Goal: Complete application form: Complete application form

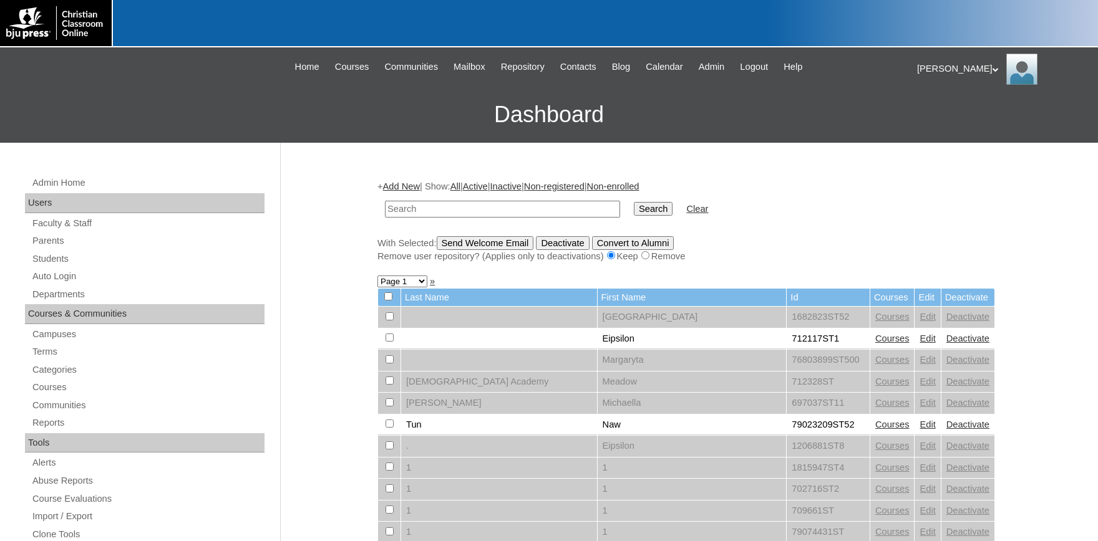
paste input "500013394"
type input "500013394"
click at [644, 206] on input "Search" at bounding box center [653, 209] width 39 height 14
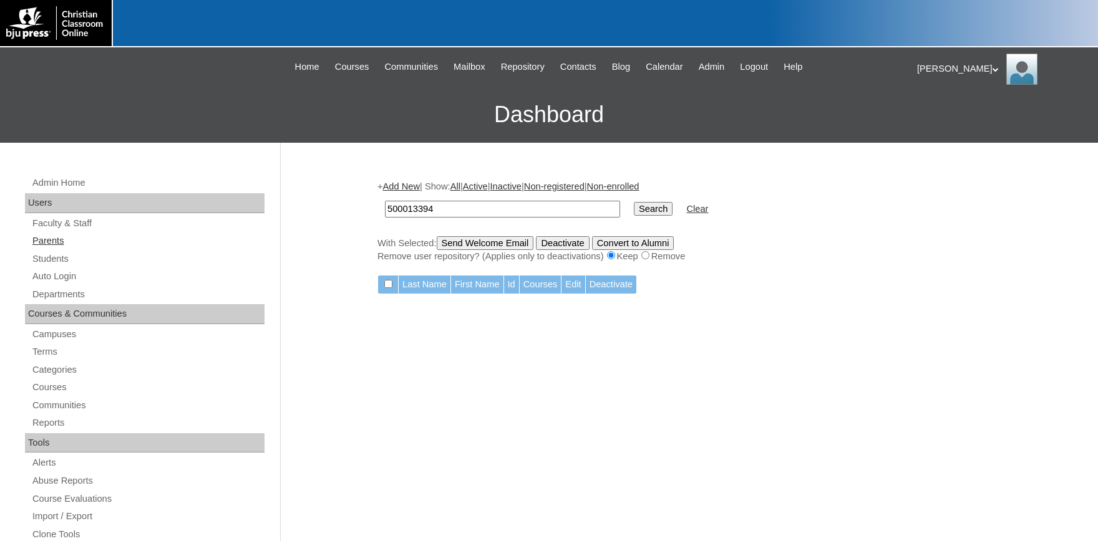
click at [51, 239] on link "Parents" at bounding box center [147, 241] width 233 height 16
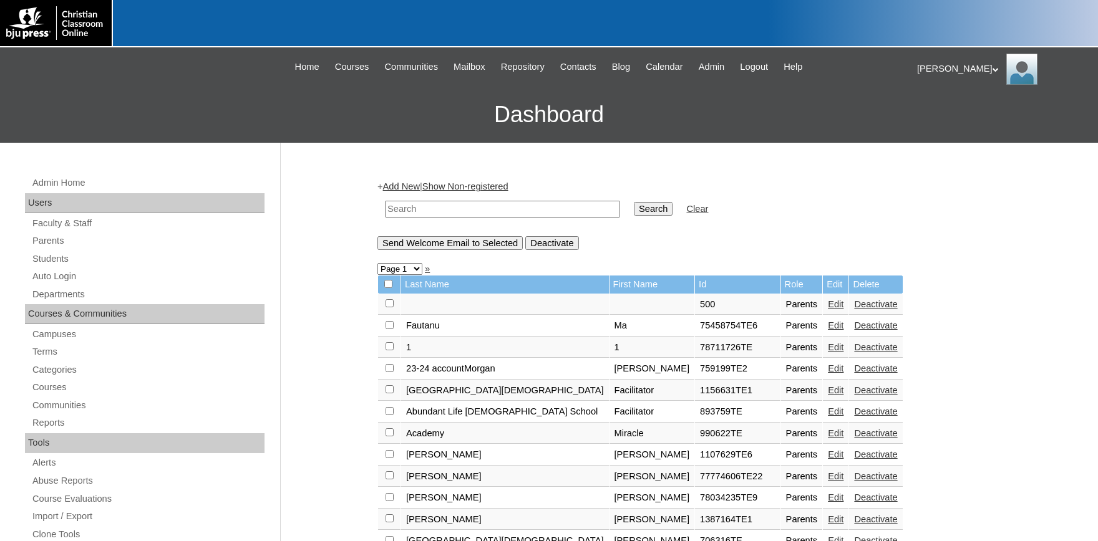
paste input "500013394"
type input "500013394"
click at [634, 213] on input "Search" at bounding box center [653, 209] width 39 height 14
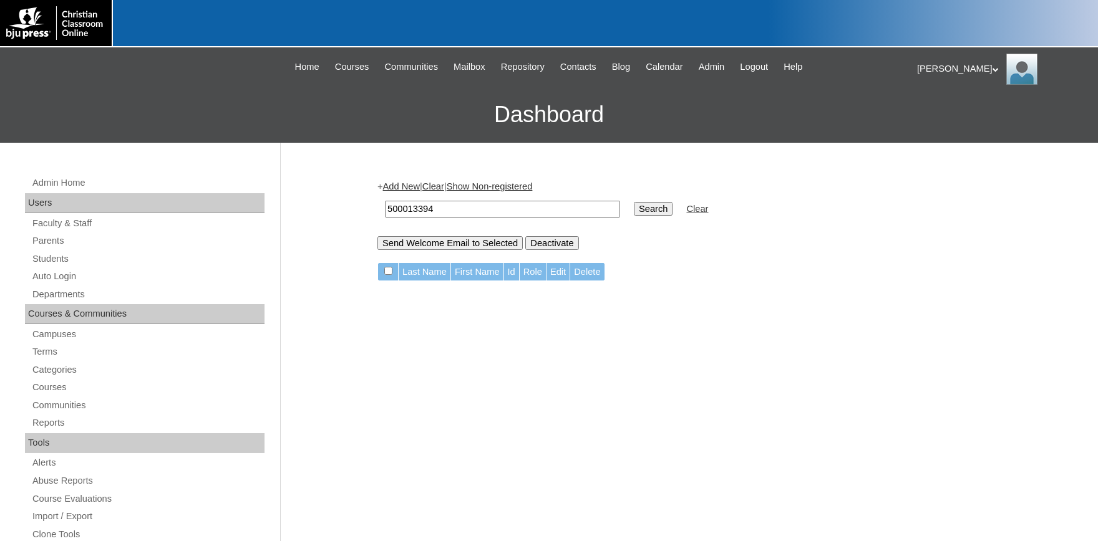
click at [406, 184] on link "Add New" at bounding box center [401, 187] width 37 height 10
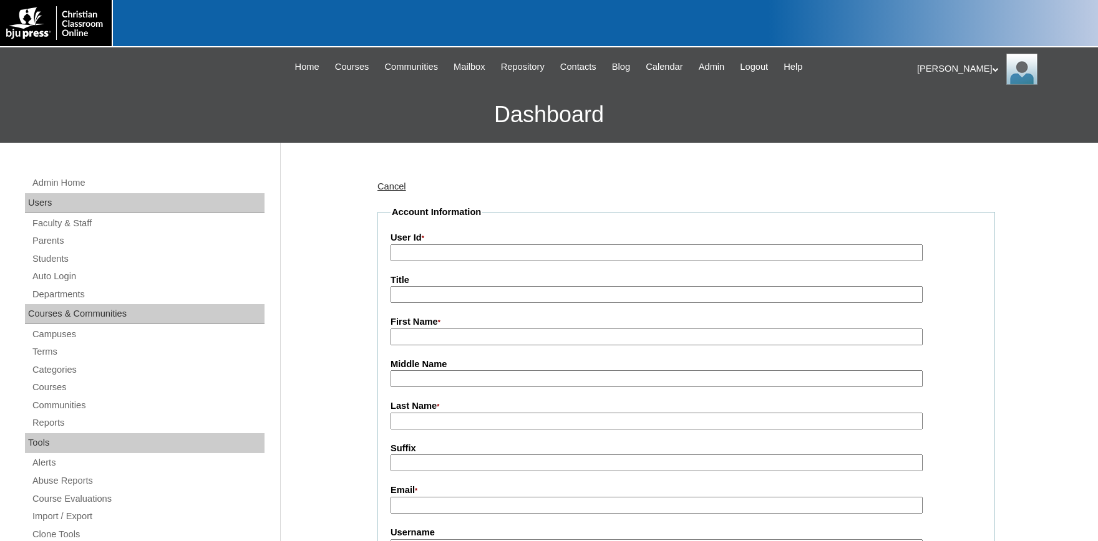
paste input "500013394"
type input "5000133940TE1"
click at [551, 339] on input "First Name *" at bounding box center [656, 337] width 532 height 17
type input "Nicole Scott"
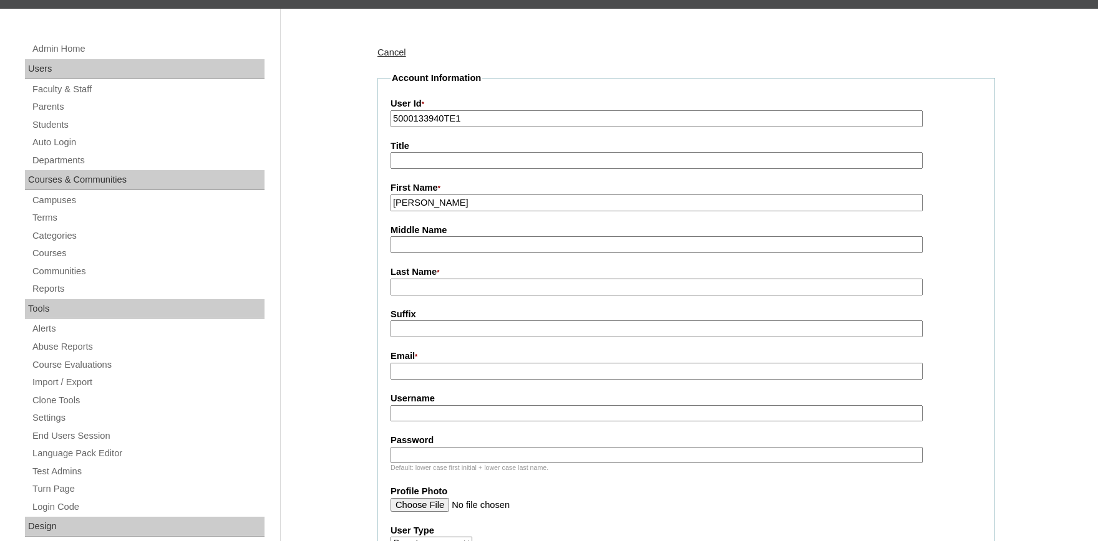
scroll to position [206, 0]
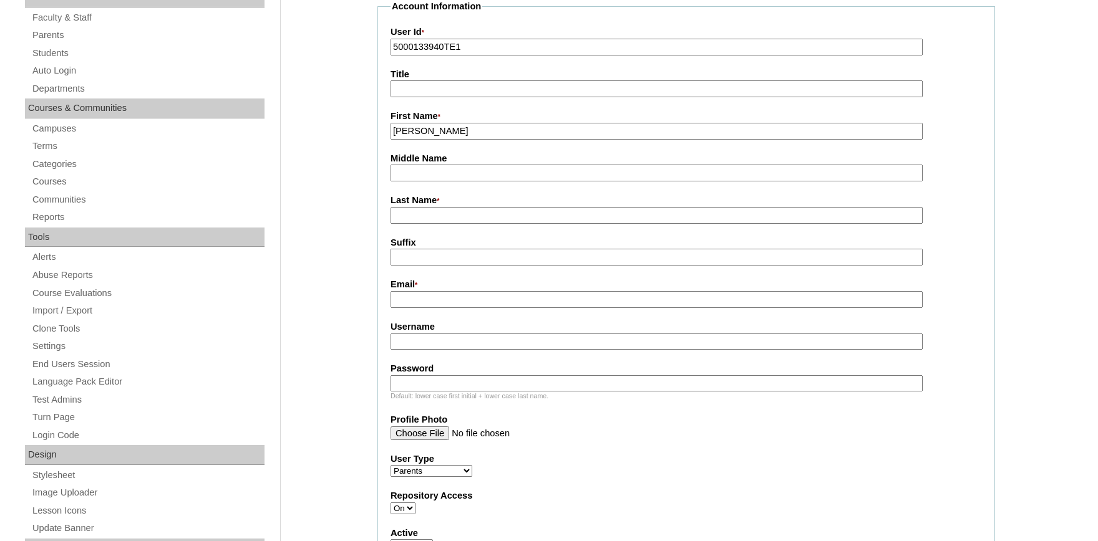
click at [438, 299] on input "Email *" at bounding box center [656, 299] width 532 height 17
click at [472, 303] on input "nicole.scott@newhorizons" at bounding box center [656, 299] width 532 height 17
click at [523, 306] on input "nicole.scott@new-horizons" at bounding box center [656, 299] width 532 height 17
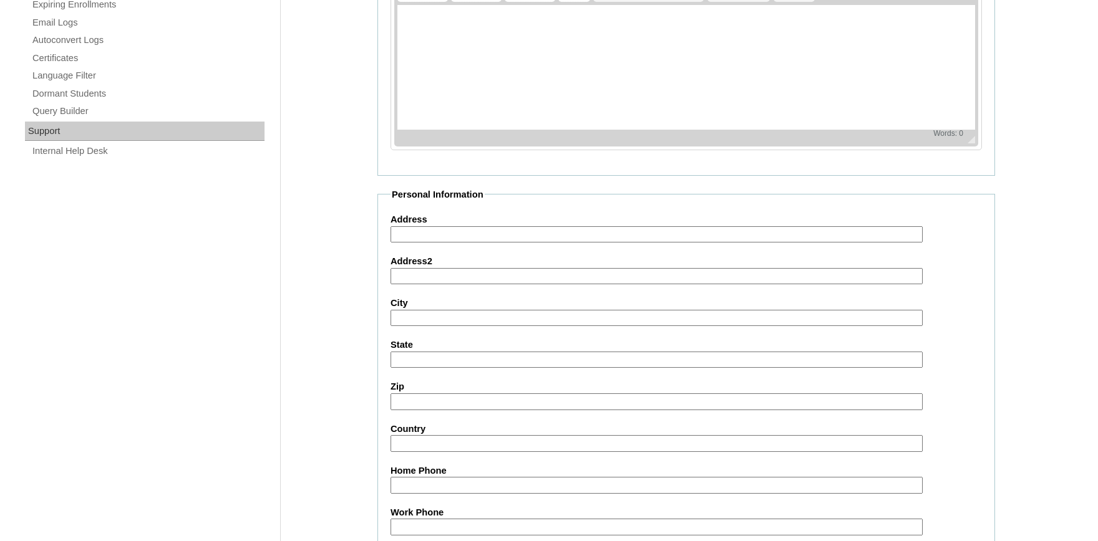
scroll to position [1146, 0]
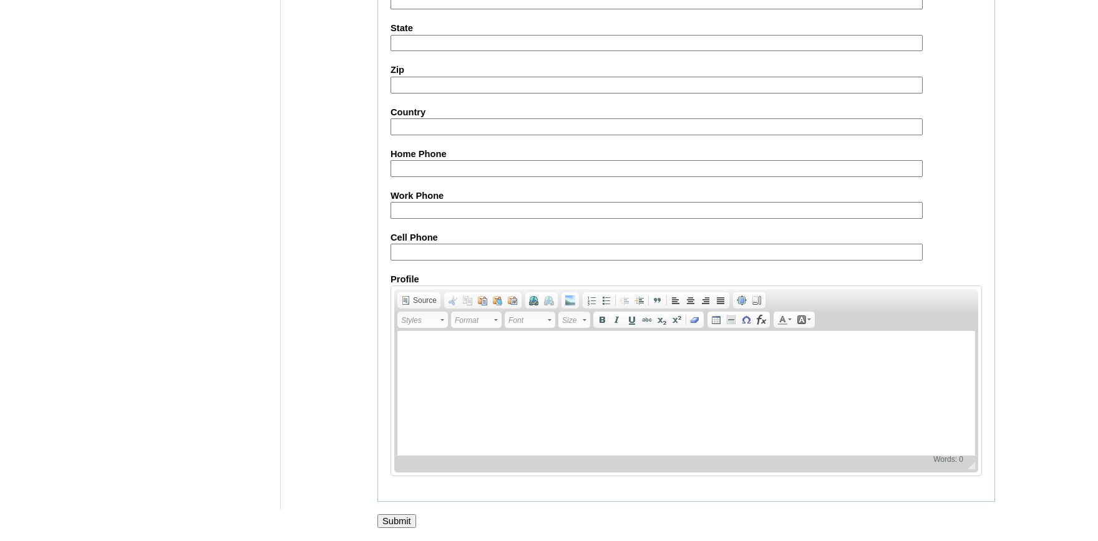
type input "nicole.scott@new-horizons.us"
click at [412, 518] on input "Submit" at bounding box center [396, 522] width 39 height 14
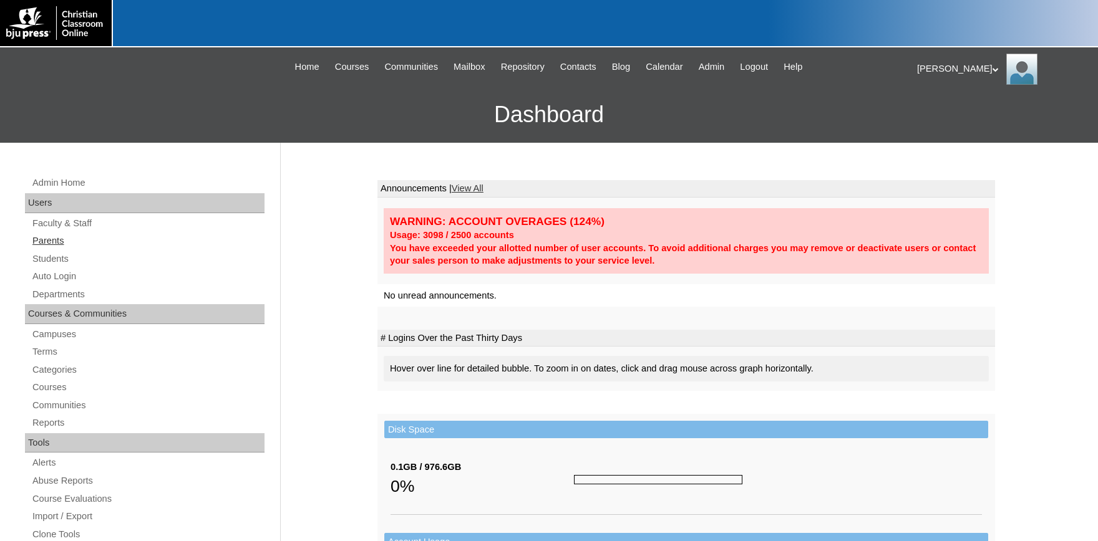
click at [52, 245] on link "Parents" at bounding box center [147, 241] width 233 height 16
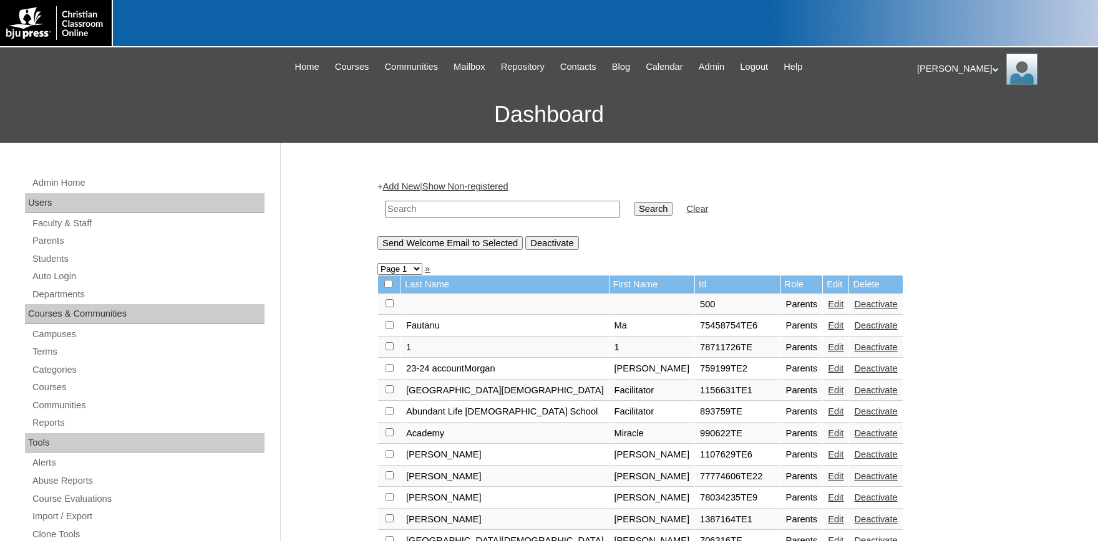
paste input "500013394"
type input "500013394"
click at [637, 207] on input "Search" at bounding box center [653, 209] width 39 height 14
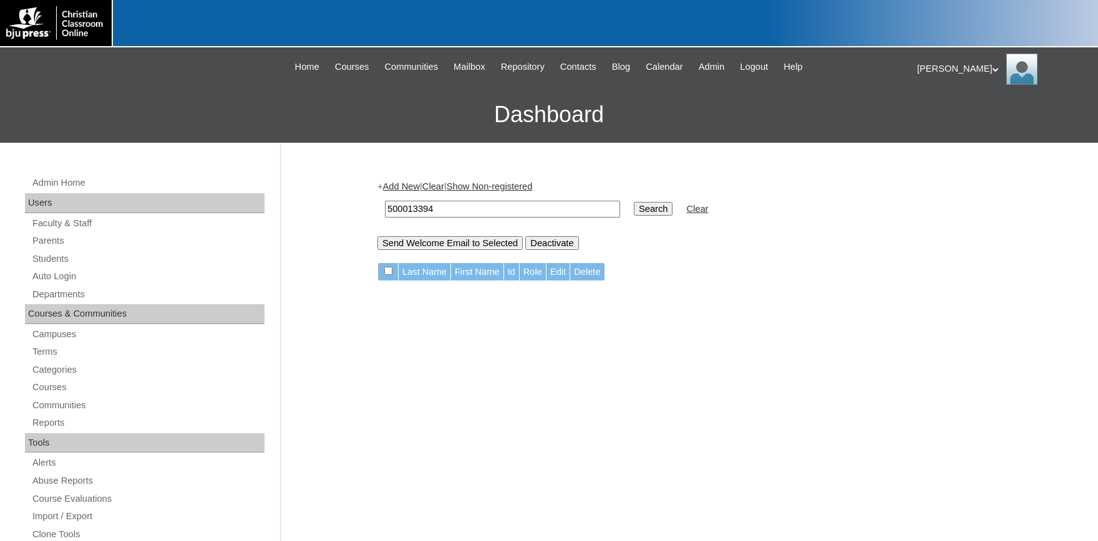
click at [415, 183] on link "Add New" at bounding box center [401, 187] width 37 height 10
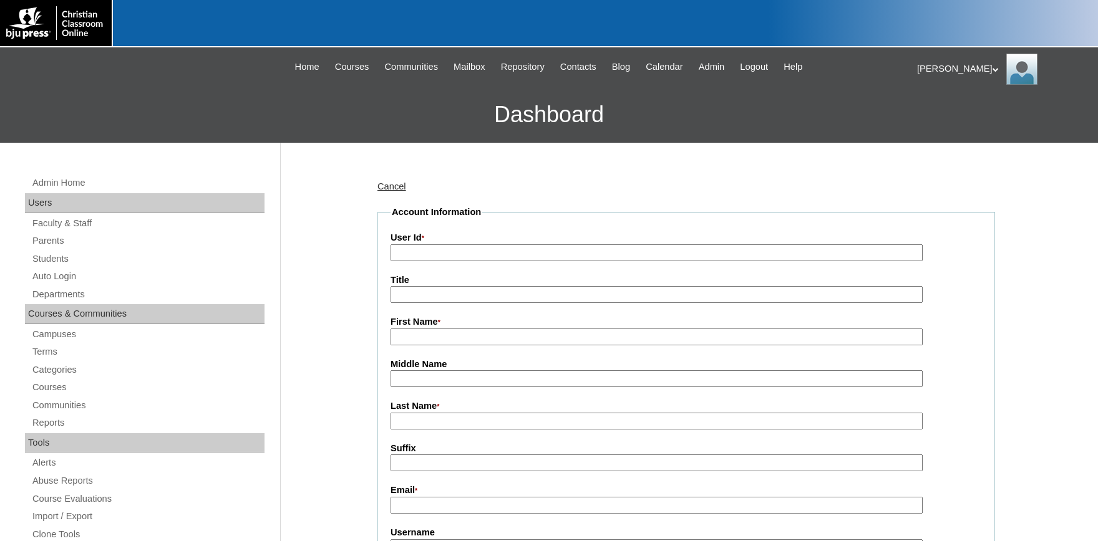
click at [491, 254] on input "User Id *" at bounding box center [656, 253] width 532 height 17
paste input "500013394"
type input "5000133940TE1"
click at [451, 332] on input "First Name *" at bounding box center [656, 337] width 532 height 17
type input "[PERSON_NAME]"
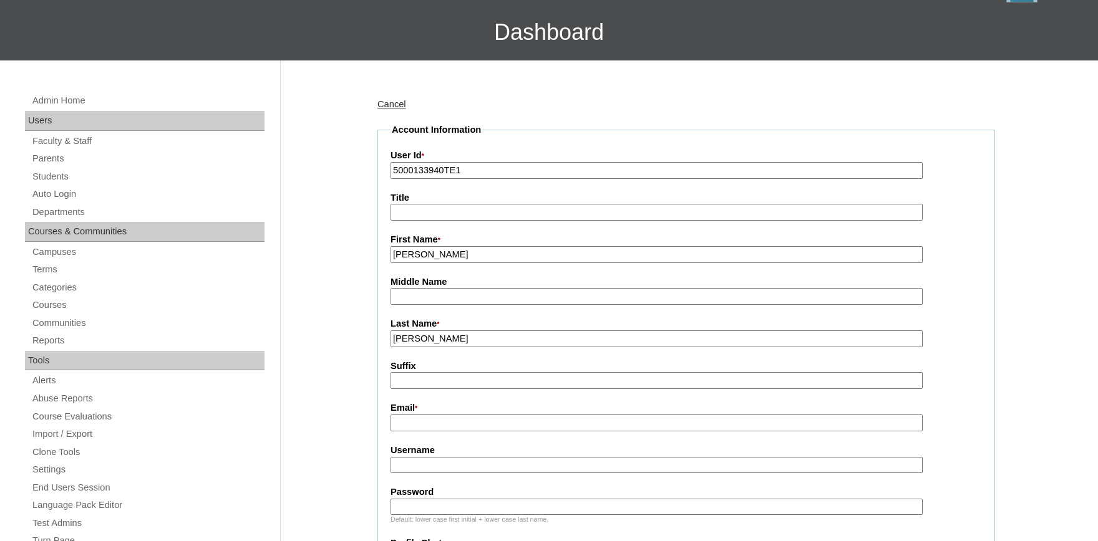
scroll to position [137, 0]
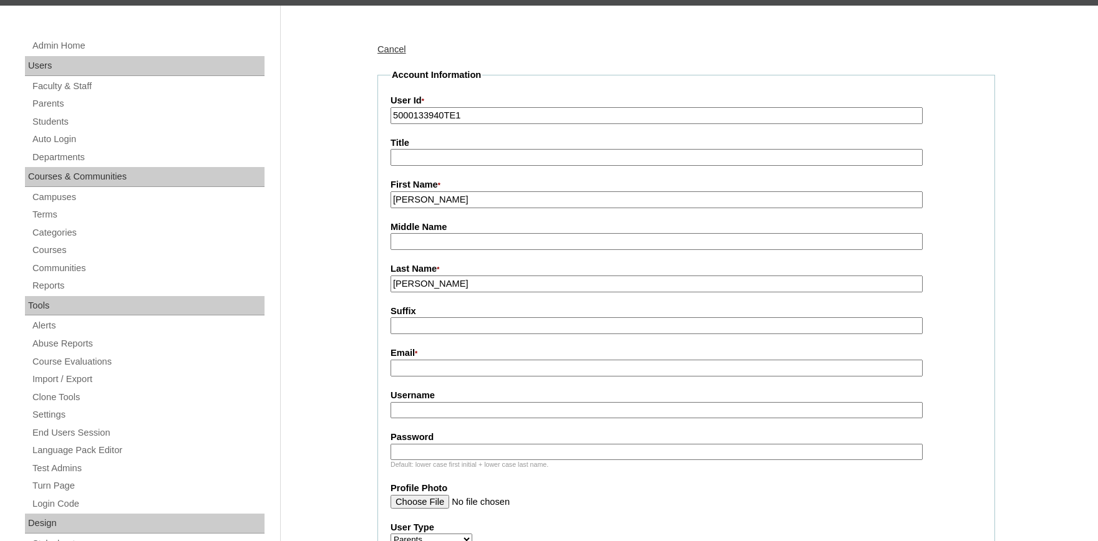
type input "Scott"
click at [468, 368] on input "Email *" at bounding box center [656, 368] width 532 height 17
click at [446, 364] on input "Email *" at bounding box center [656, 368] width 532 height 17
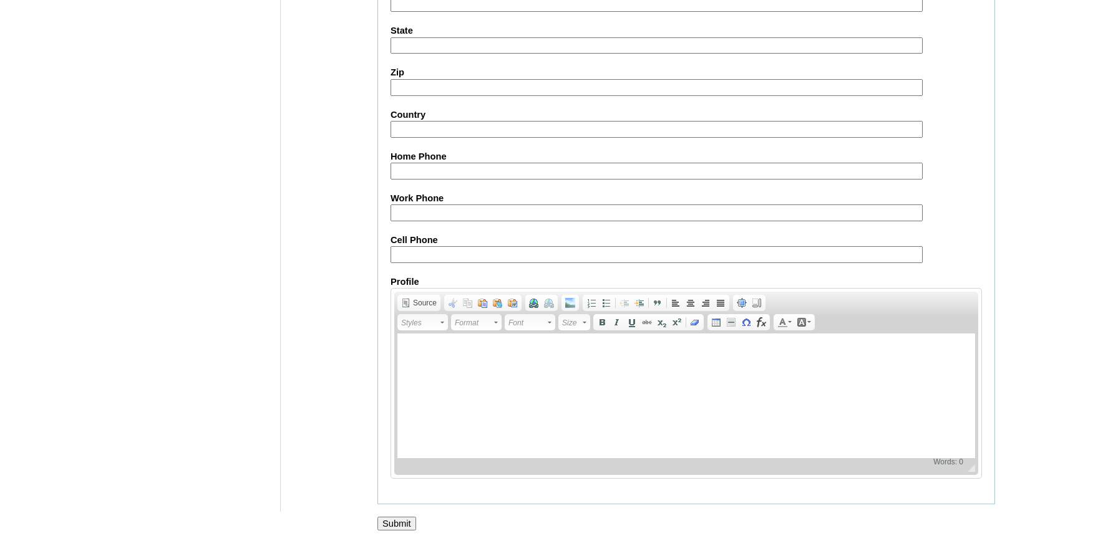
scroll to position [1146, 0]
type input "nicole.scott@new-horizons.us"
click at [386, 521] on input "Submit" at bounding box center [396, 522] width 39 height 14
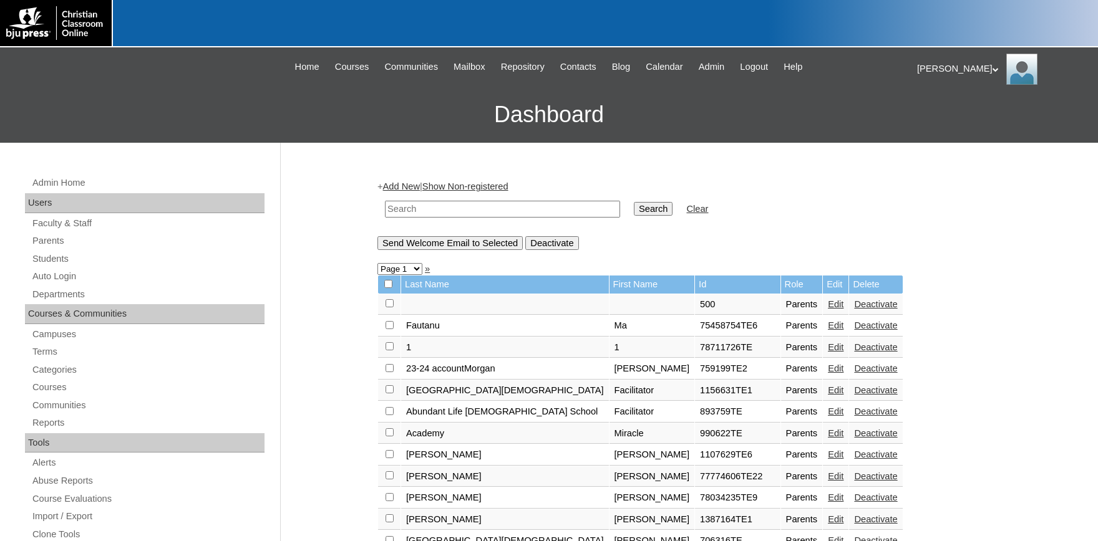
paste input "500013394"
type input "500013394"
click at [646, 210] on input "Search" at bounding box center [653, 209] width 39 height 14
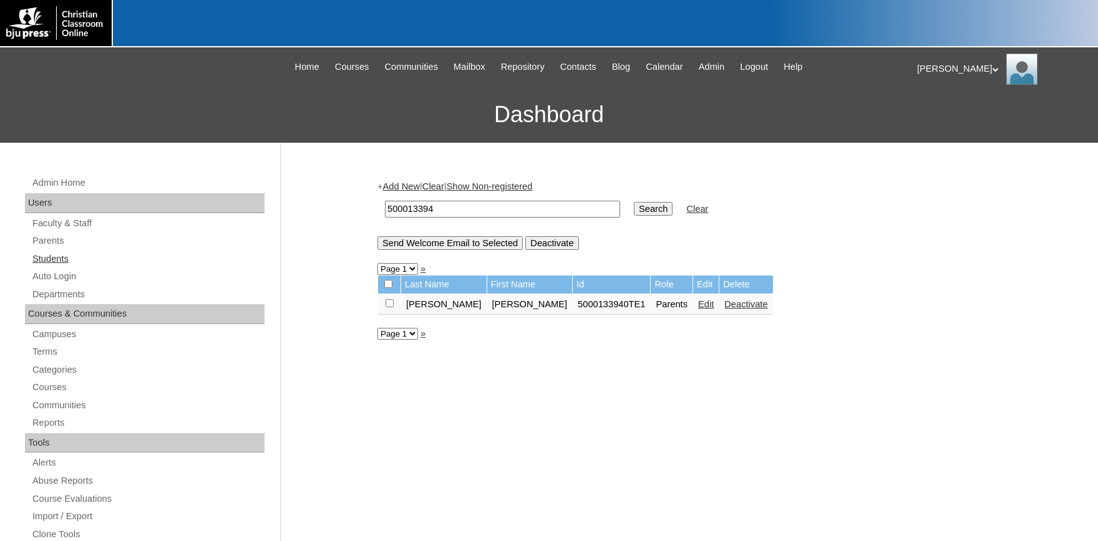
drag, startPoint x: 49, startPoint y: 253, endPoint x: 172, endPoint y: 264, distance: 124.0
click at [49, 254] on link "Students" at bounding box center [147, 259] width 233 height 16
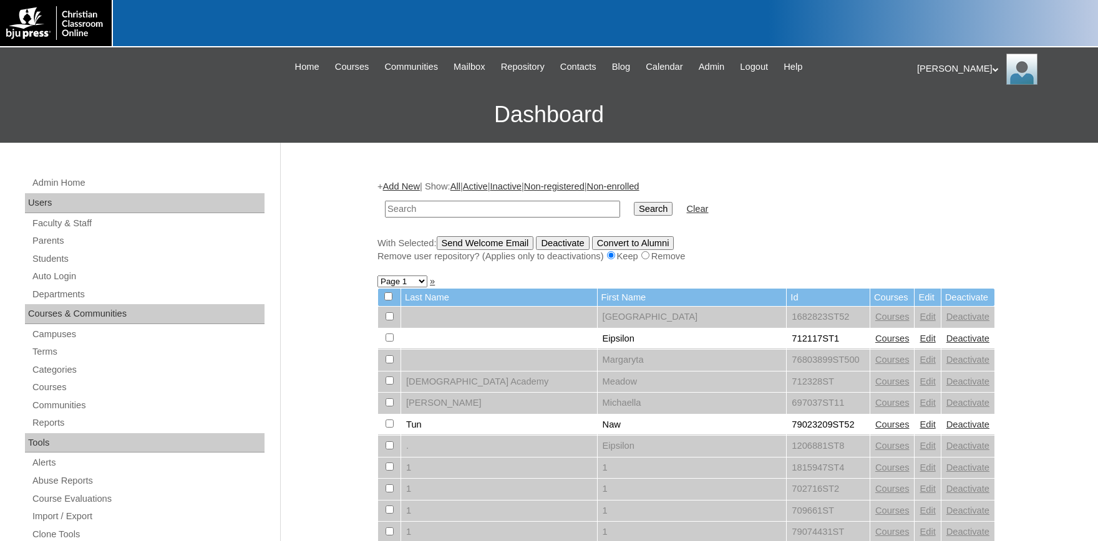
click at [417, 187] on link "Add New" at bounding box center [401, 187] width 37 height 10
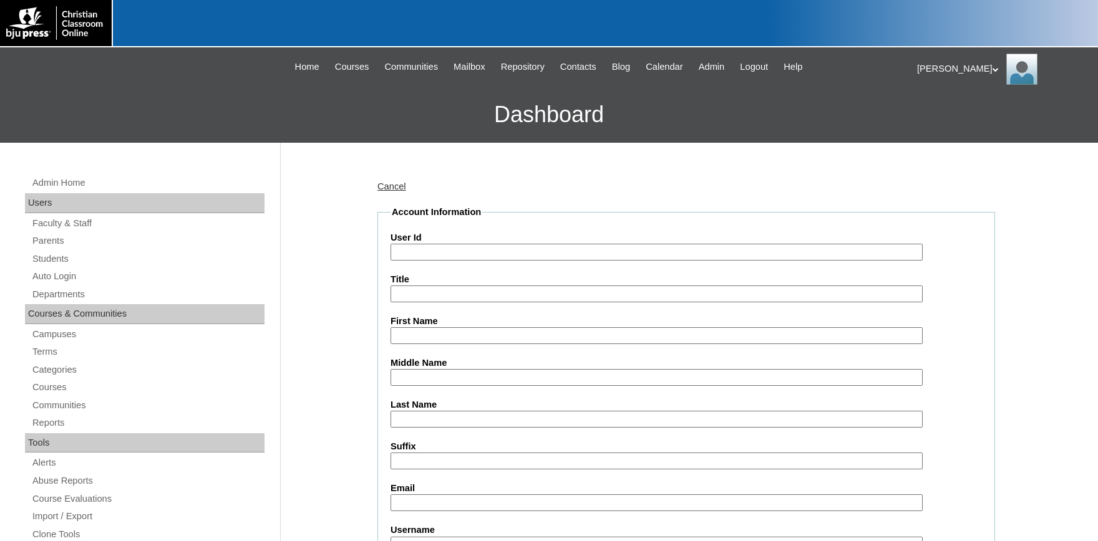
paste input "500013394"
click at [486, 248] on input "500013394" at bounding box center [656, 252] width 532 height 17
type input "500013394ST2501"
click at [505, 336] on input "First Name" at bounding box center [656, 335] width 532 height 17
type input "f"
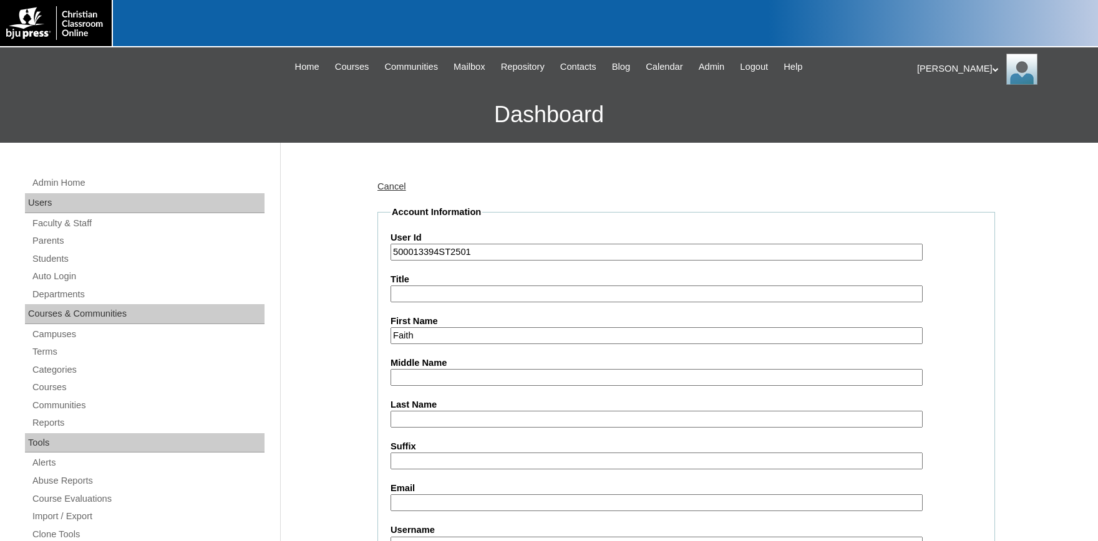
type input "Faith"
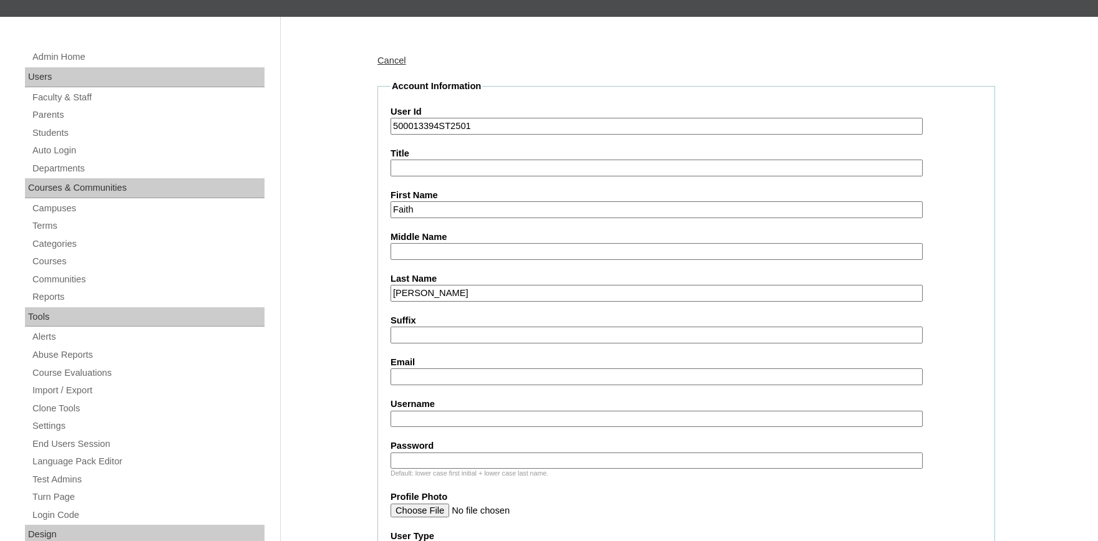
scroll to position [206, 0]
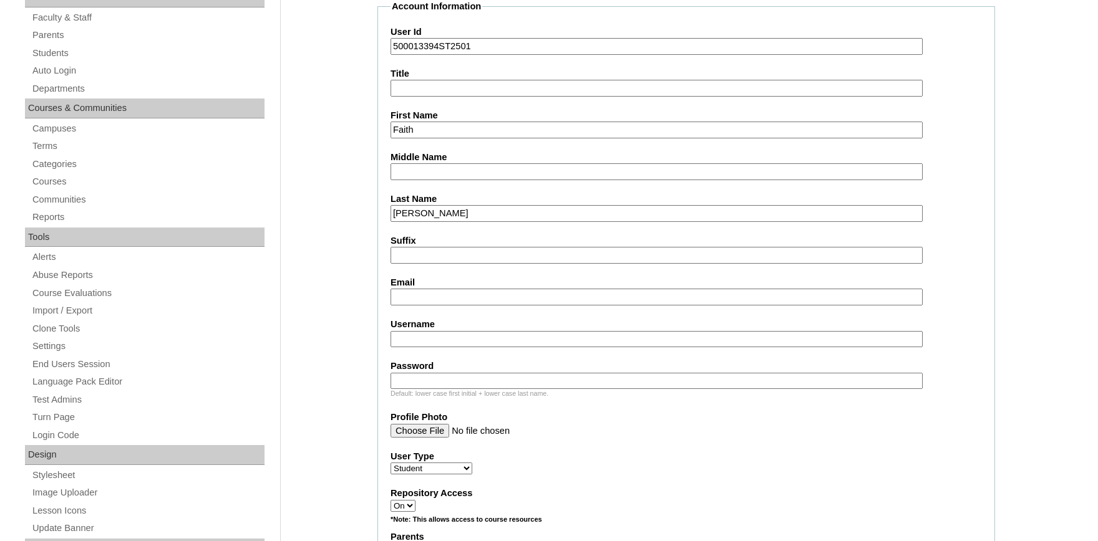
type input "Scott"
click at [437, 296] on input "Email" at bounding box center [656, 297] width 532 height 17
type input "faithnha@gmail.com"
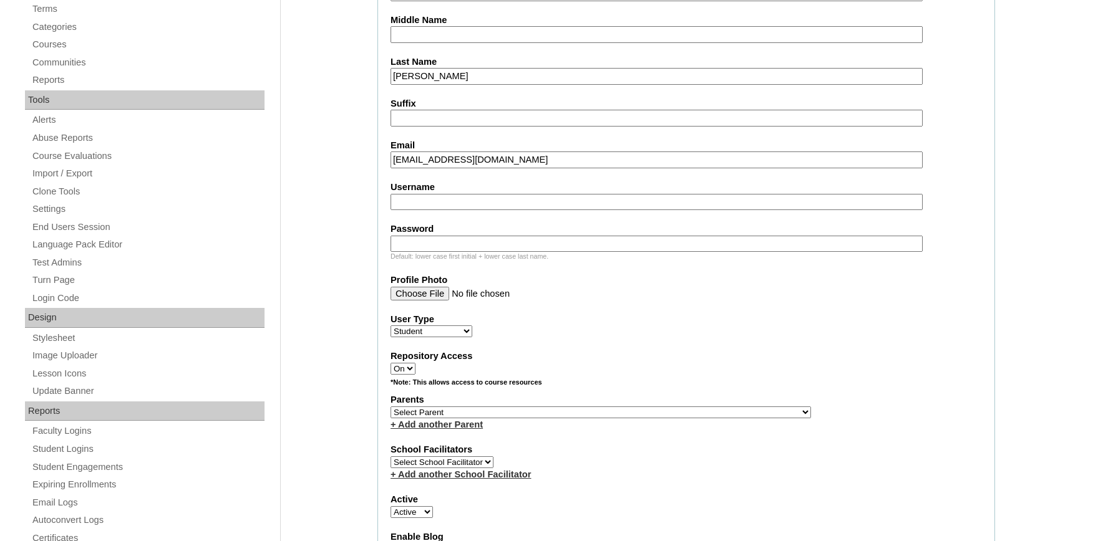
scroll to position [480, 0]
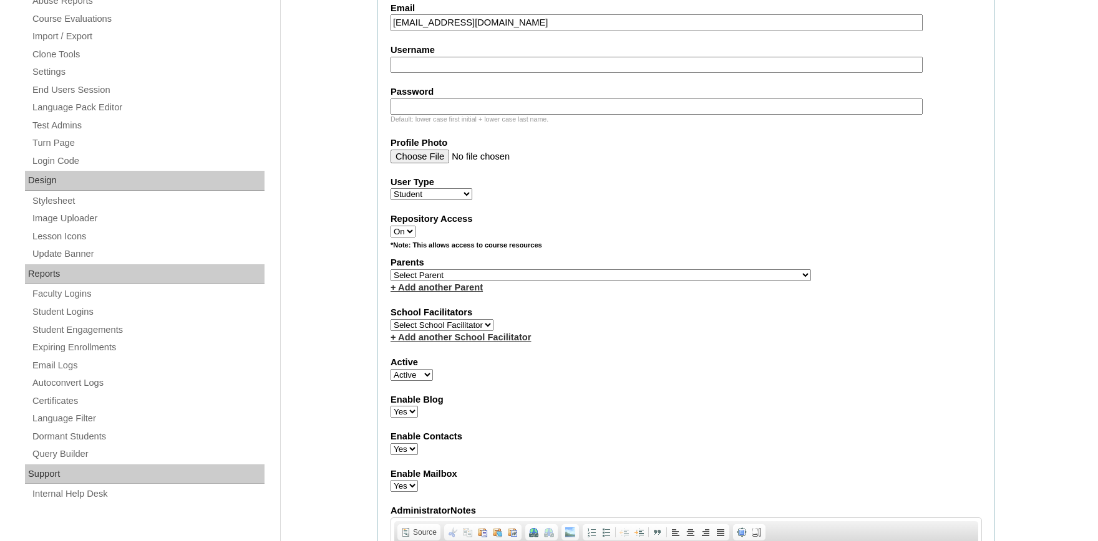
select select "36513"
click option "Scott, Nicole" at bounding box center [0, 0] width 0 height 0
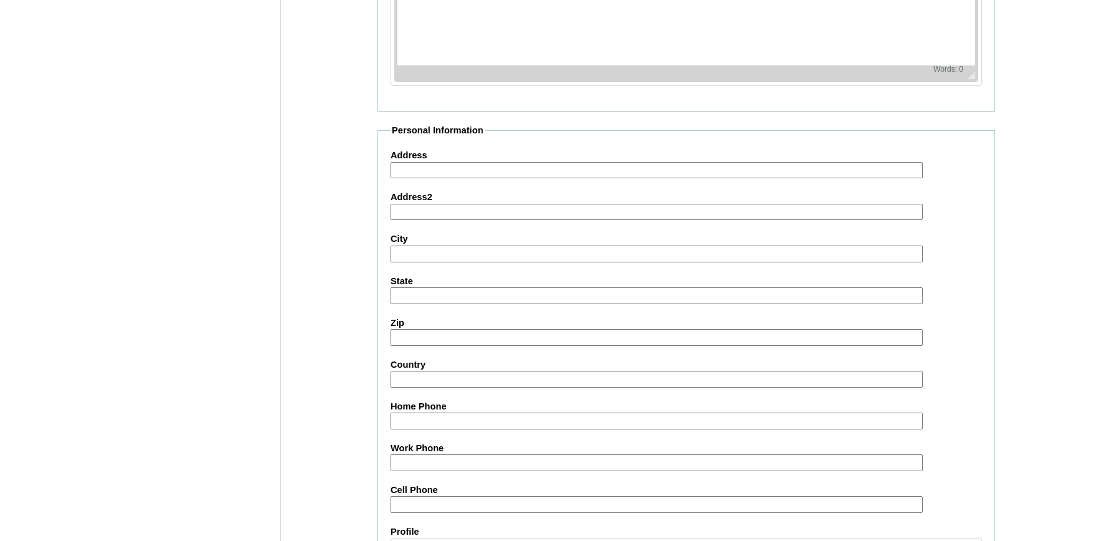
scroll to position [1370, 0]
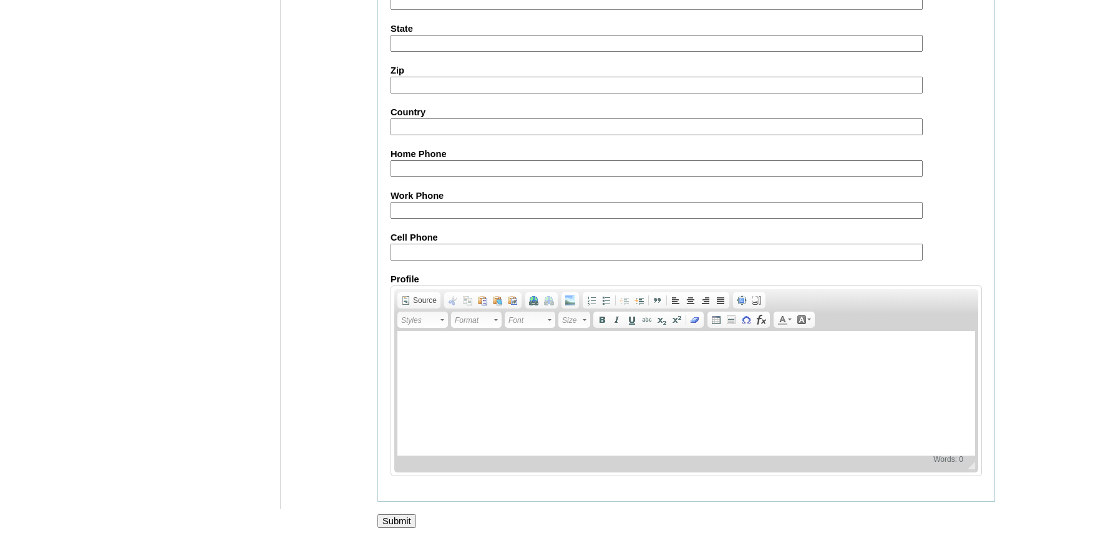
click at [404, 518] on input "Submit" at bounding box center [396, 522] width 39 height 14
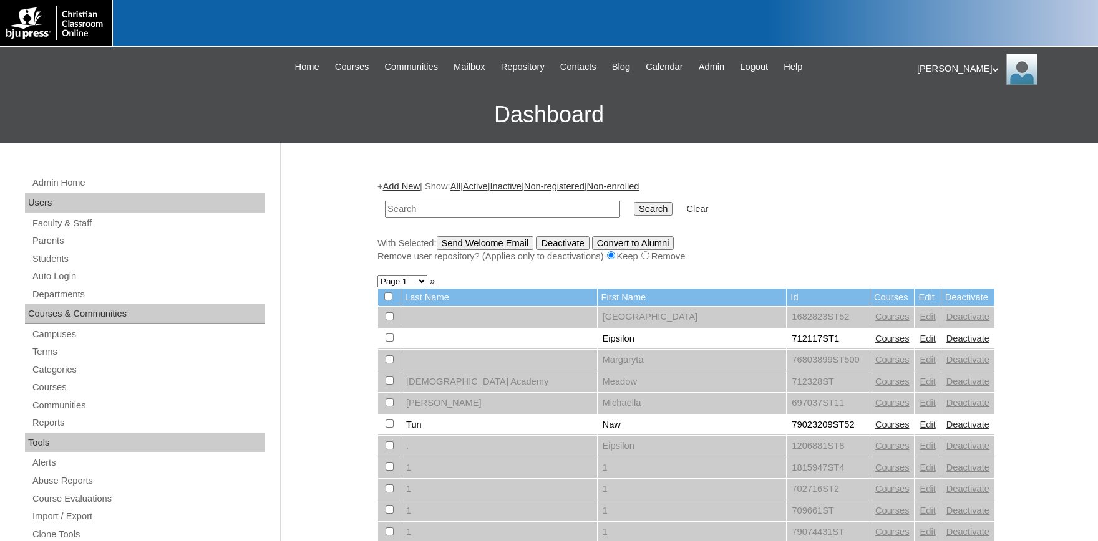
click at [514, 212] on input "text" at bounding box center [502, 209] width 235 height 17
type input "500013394"
click at [634, 203] on input "Search" at bounding box center [653, 209] width 39 height 14
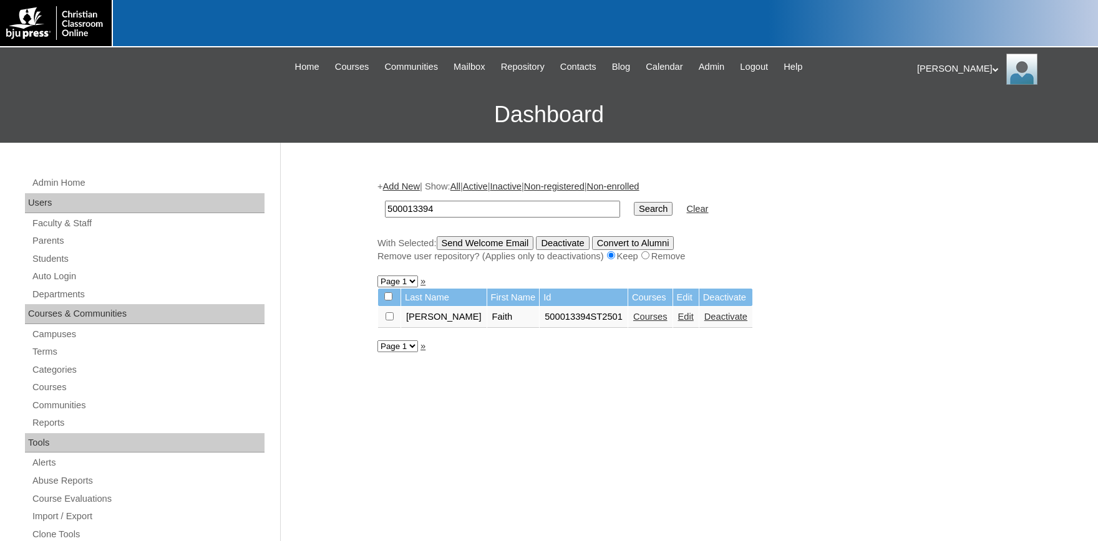
click at [633, 322] on link "Courses" at bounding box center [650, 317] width 34 height 10
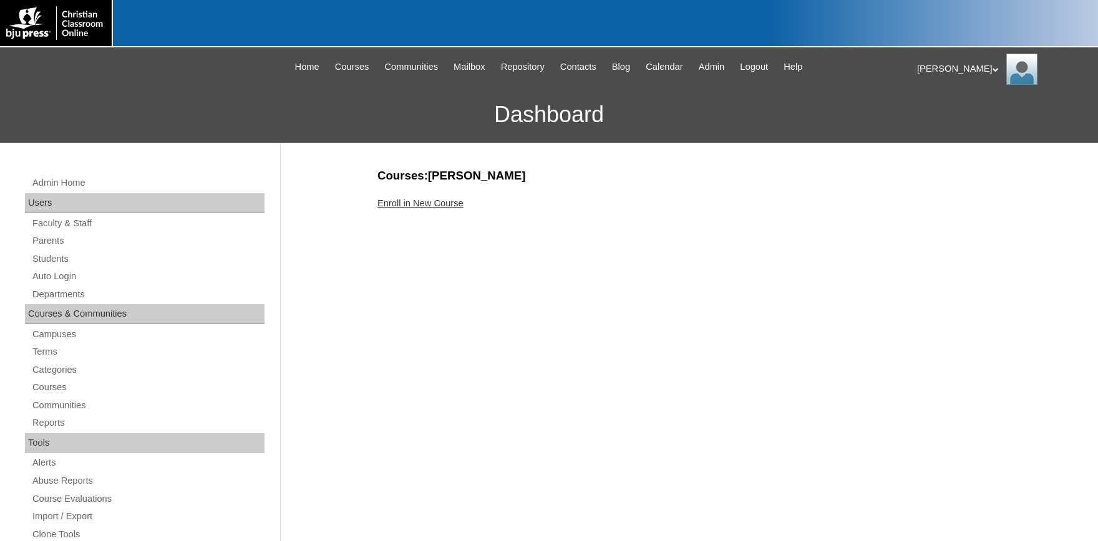
click at [429, 198] on link "Enroll in New Course" at bounding box center [420, 203] width 86 height 10
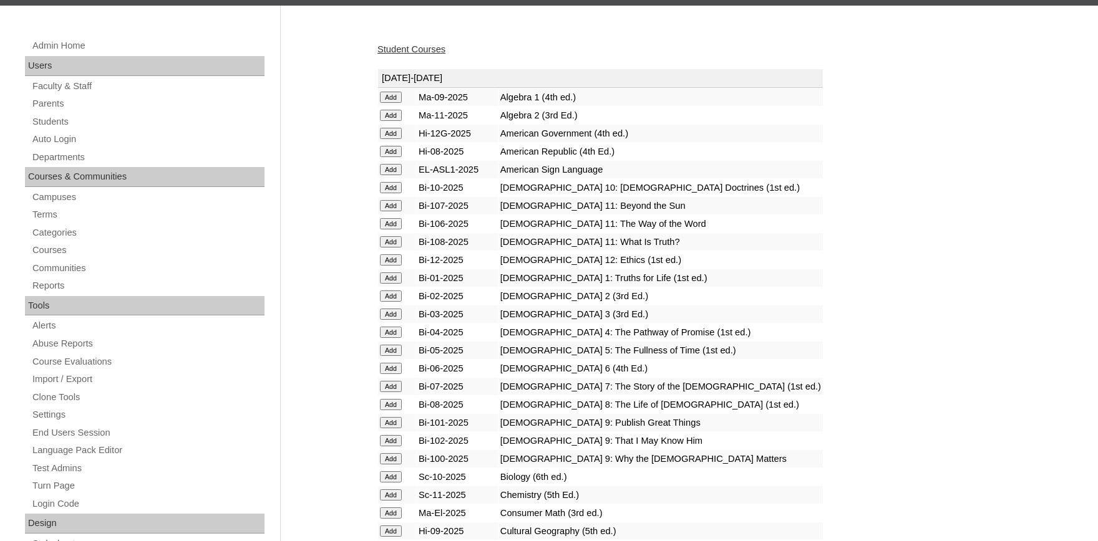
scroll to position [206, 0]
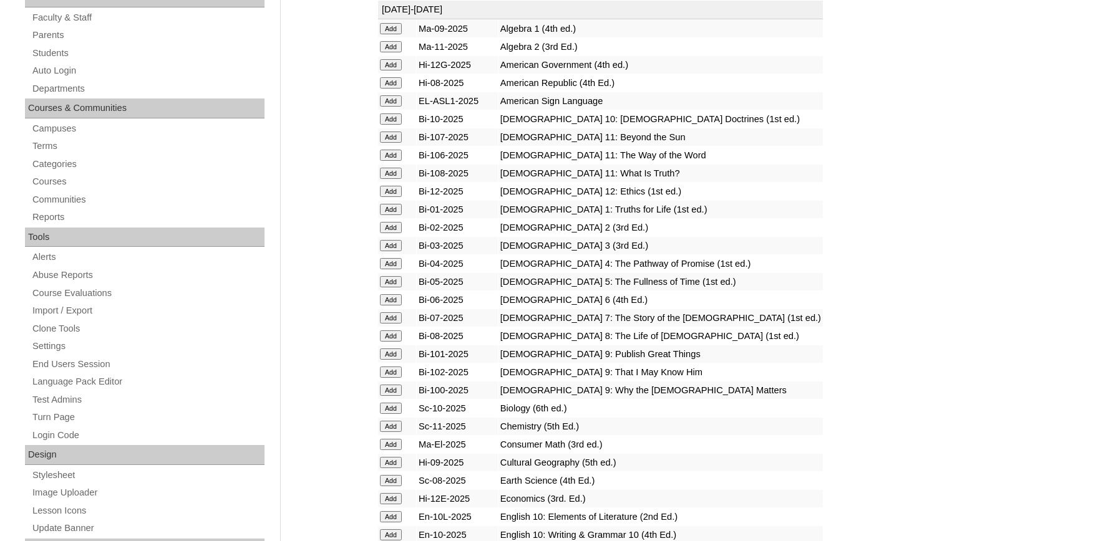
click at [396, 399] on td "Add" at bounding box center [397, 390] width 38 height 17
click at [394, 34] on input "Add" at bounding box center [391, 28] width 22 height 11
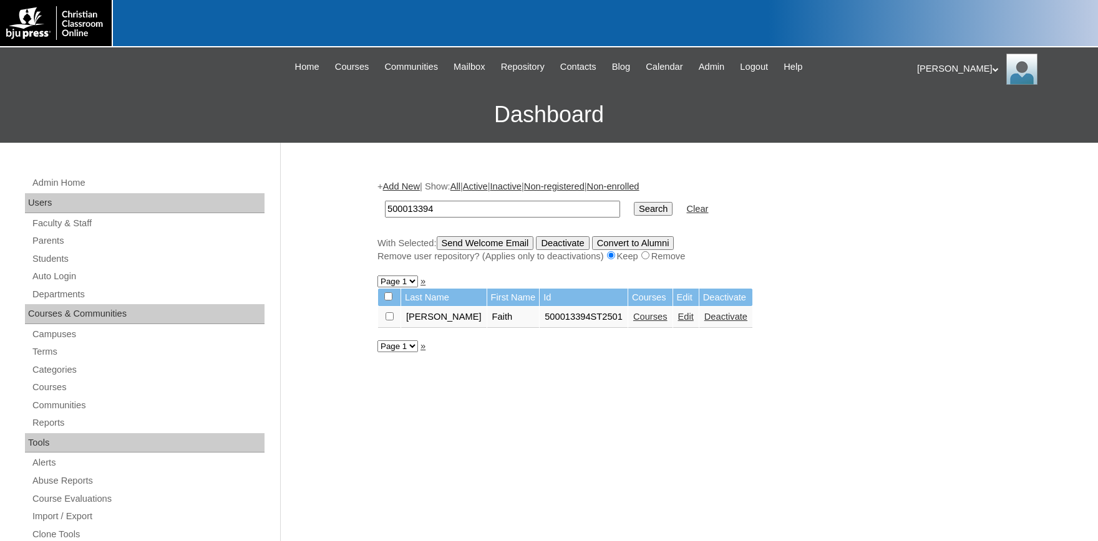
click at [387, 320] on input "checkbox" at bounding box center [389, 317] width 8 height 8
checkbox input "true"
click at [510, 243] on input "Send Welcome Email" at bounding box center [485, 243] width 97 height 14
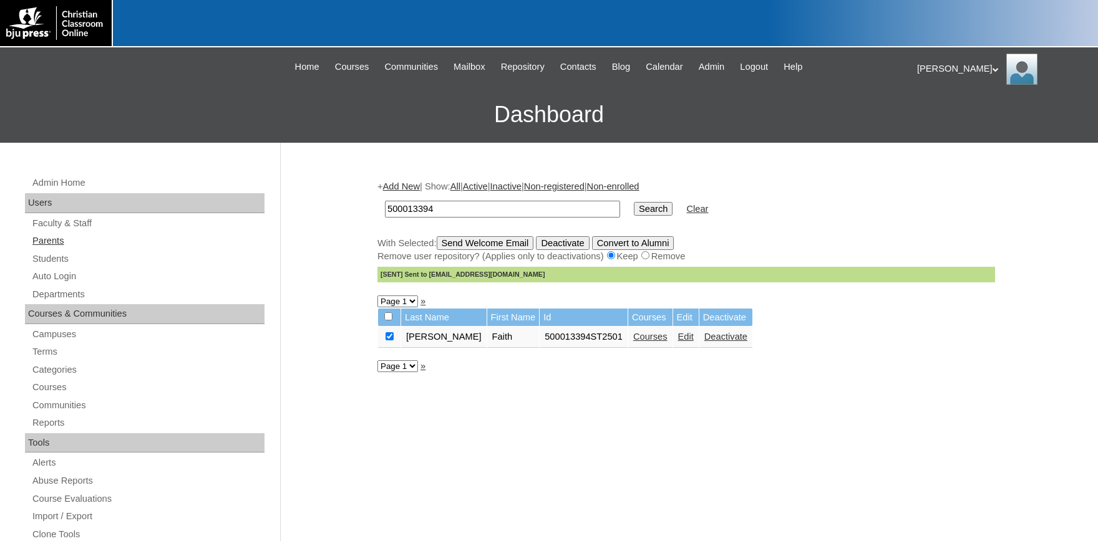
click at [57, 239] on link "Parents" at bounding box center [147, 241] width 233 height 16
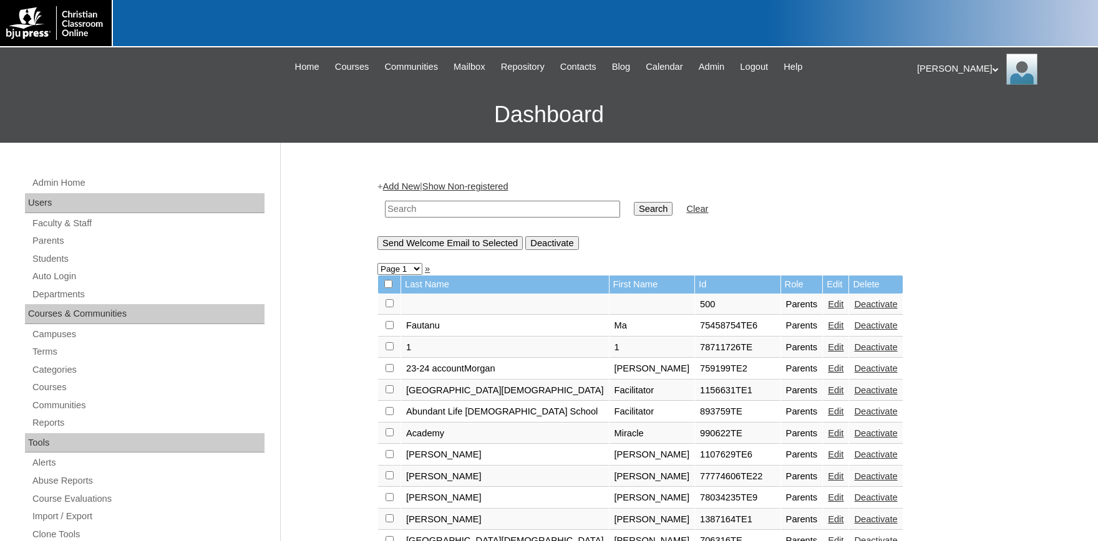
drag, startPoint x: 465, startPoint y: 210, endPoint x: 465, endPoint y: 221, distance: 11.2
paste input "500013394"
type input "500013394"
click at [634, 203] on input "Search" at bounding box center [653, 209] width 39 height 14
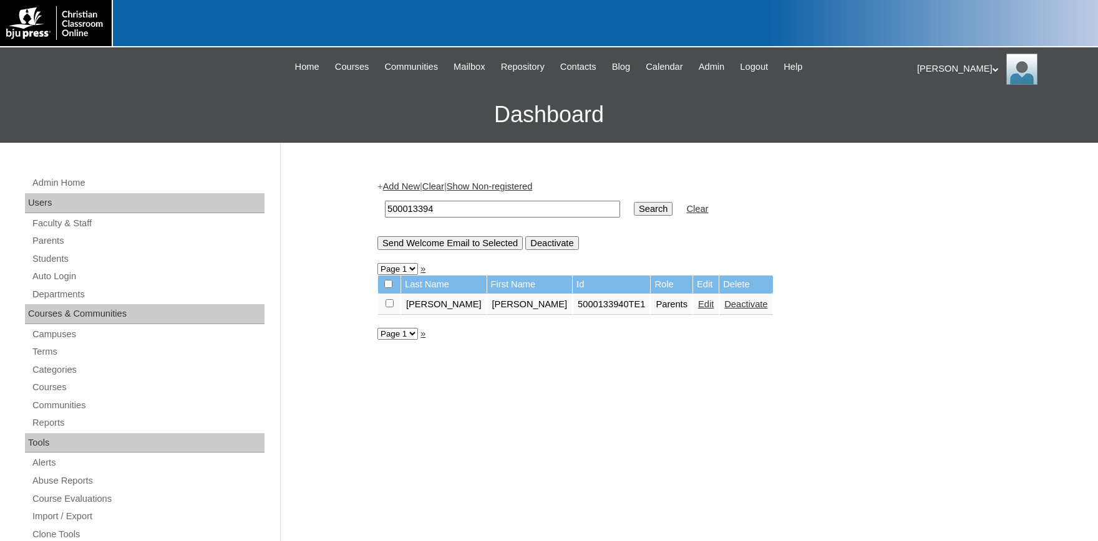
click at [394, 308] on input "checkbox" at bounding box center [389, 303] width 8 height 8
checkbox input "true"
click at [470, 247] on input "Send Welcome Email to Selected" at bounding box center [449, 243] width 145 height 14
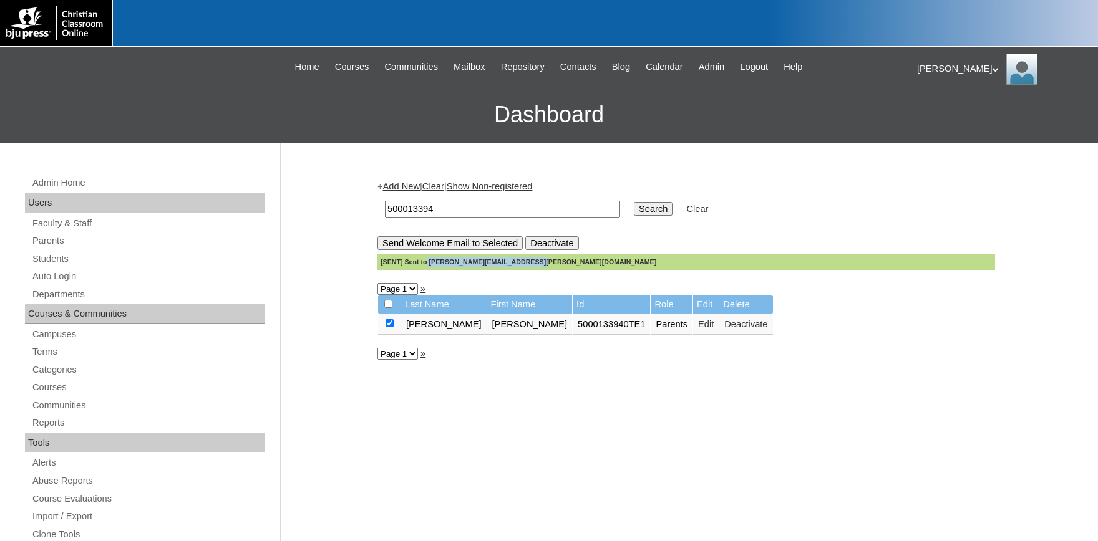
drag, startPoint x: 528, startPoint y: 265, endPoint x: 423, endPoint y: 264, distance: 105.4
click at [423, 264] on div "[SENT] Sent to [PERSON_NAME][EMAIL_ADDRESS][PERSON_NAME][DOMAIN_NAME]" at bounding box center [686, 263] width 618 height 16
copy div "[PERSON_NAME][EMAIL_ADDRESS][PERSON_NAME][DOMAIN_NAME]"
click at [69, 258] on link "Students" at bounding box center [147, 259] width 233 height 16
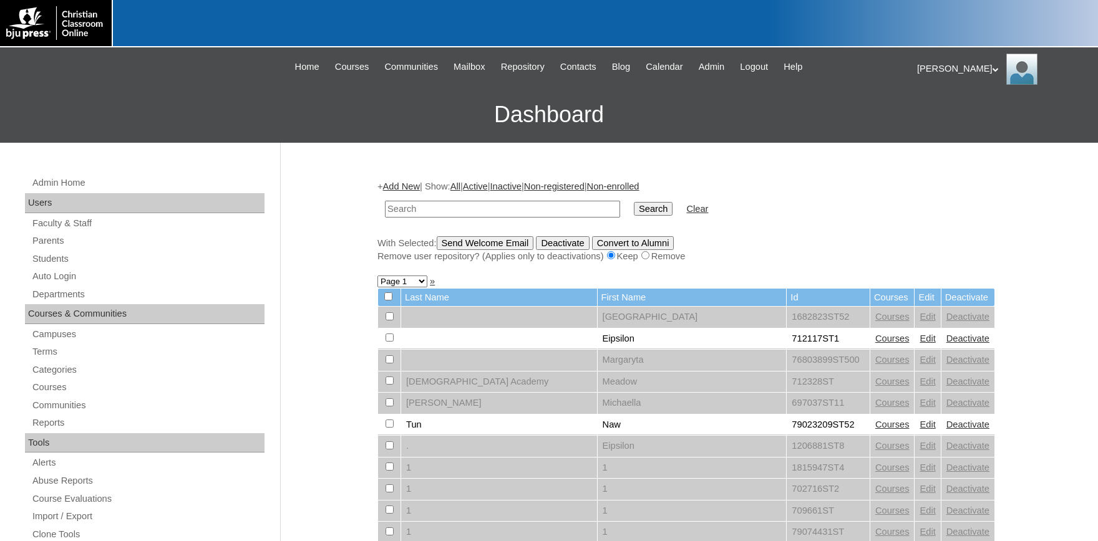
click at [452, 210] on input "text" at bounding box center [502, 209] width 235 height 17
drag, startPoint x: 525, startPoint y: 210, endPoint x: 266, endPoint y: 209, distance: 258.9
click at [385, 208] on input "nicole.scott@new-horizons.us" at bounding box center [502, 209] width 235 height 17
type input "500019584"
click at [643, 208] on input "Search" at bounding box center [653, 209] width 39 height 14
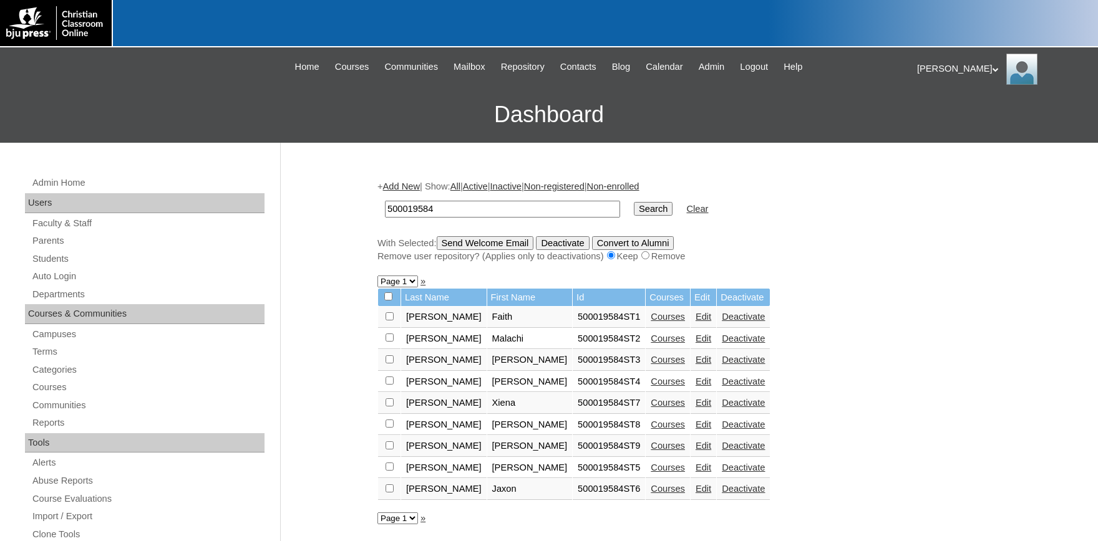
drag, startPoint x: 466, startPoint y: 208, endPoint x: 289, endPoint y: 206, distance: 177.2
click at [385, 206] on input "500019584" at bounding box center [502, 209] width 235 height 17
type input "faith"
click at [634, 202] on input "Search" at bounding box center [653, 209] width 39 height 14
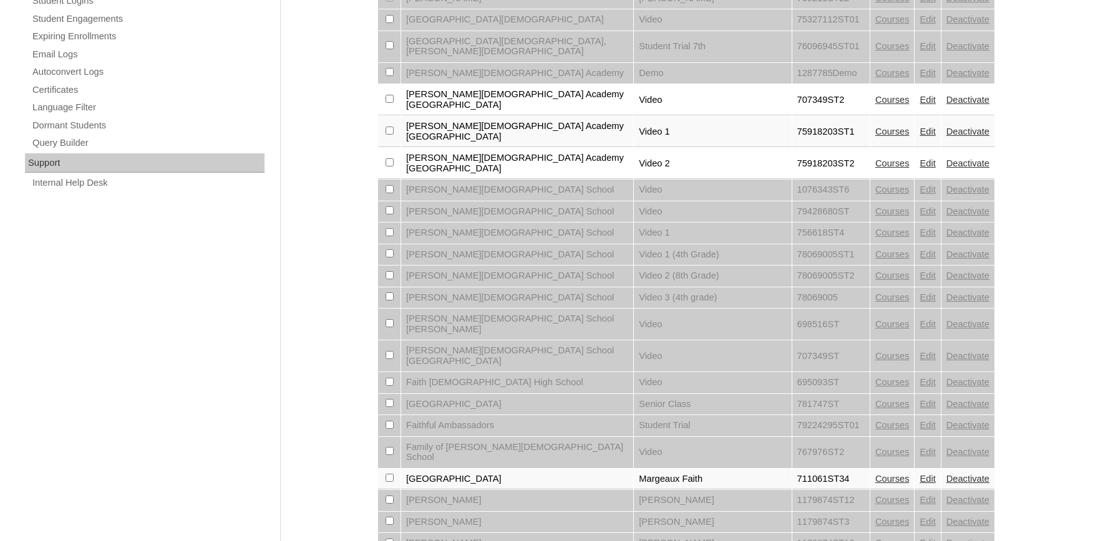
scroll to position [896, 0]
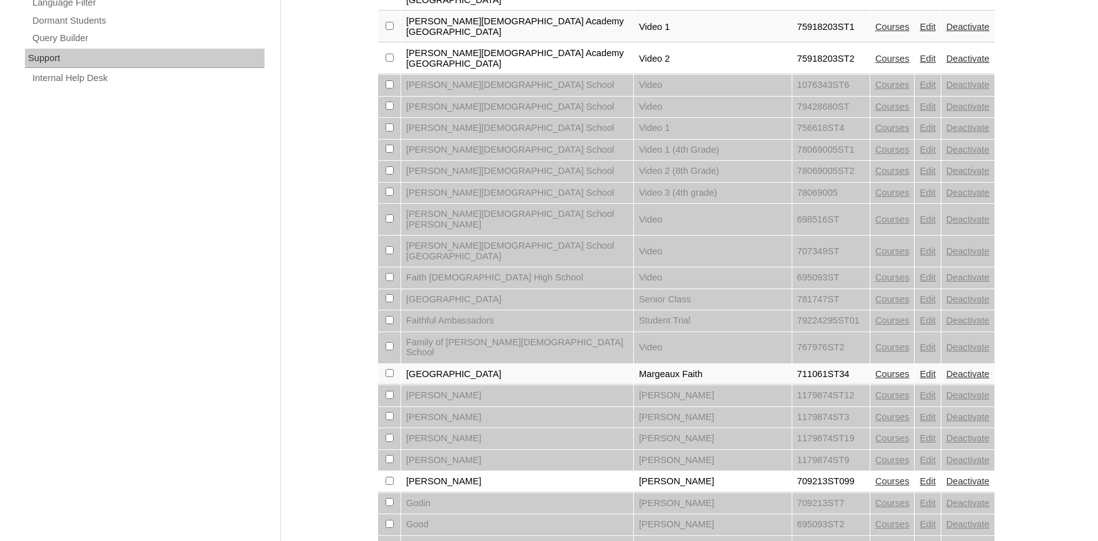
select select "admin_students.php?q=faith&submit=Search&page=3"
click option "Page 3" at bounding box center [0, 0] width 0 height 0
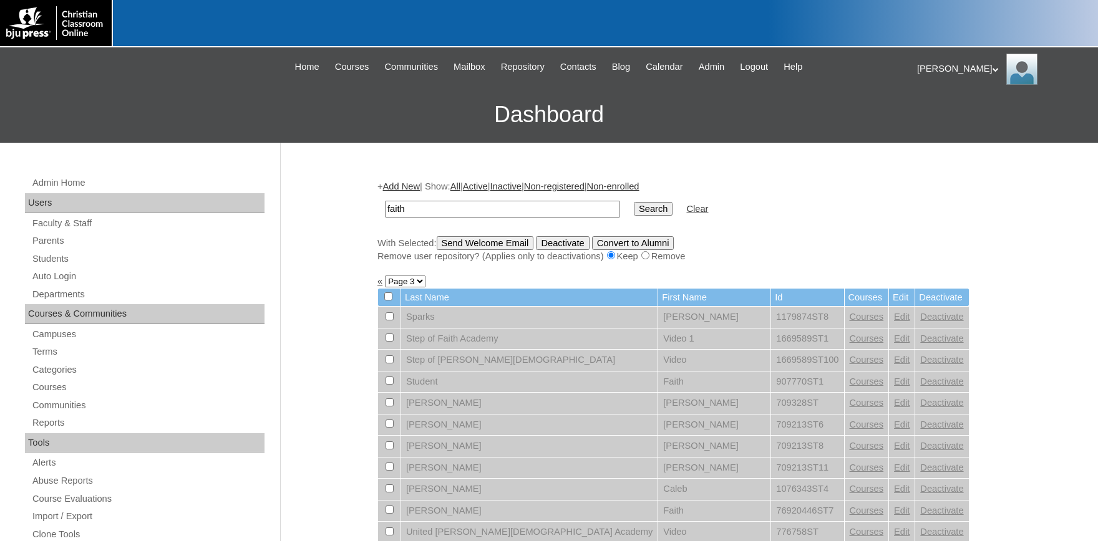
scroll to position [206, 0]
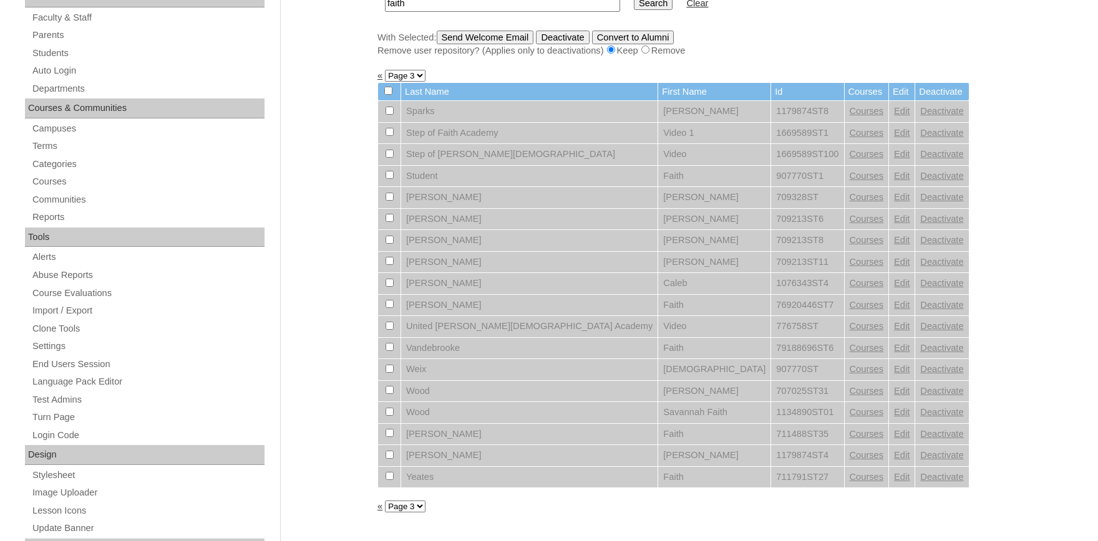
click at [385, 70] on select "Page 1 Page 2 Page 3" at bounding box center [405, 76] width 41 height 12
select select "admin_students.php?q=faith&submit=Search&page=2"
click option "Page 2" at bounding box center [0, 0] width 0 height 0
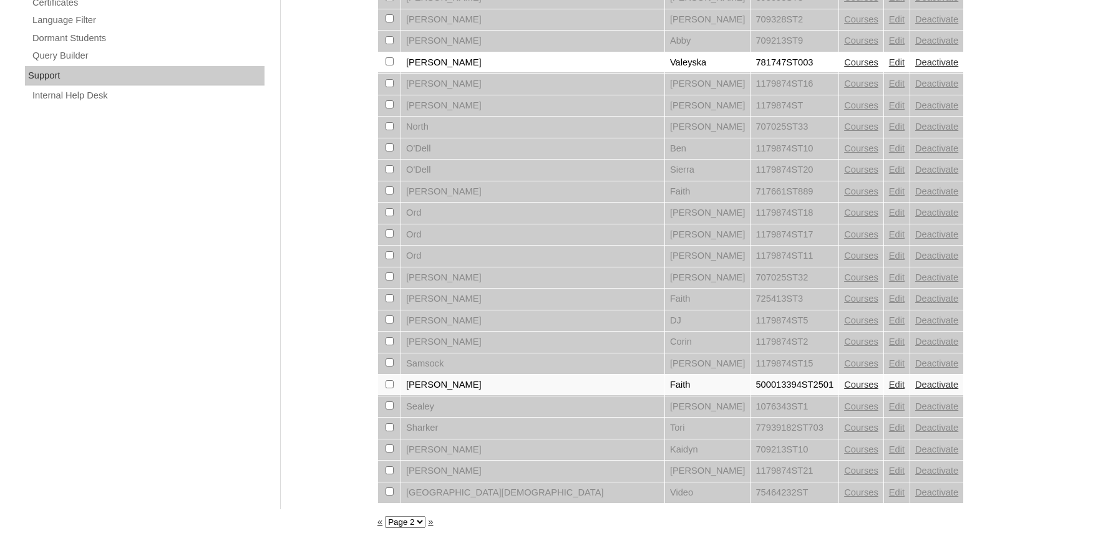
scroll to position [896, 0]
click at [889, 380] on link "Edit" at bounding box center [897, 385] width 16 height 10
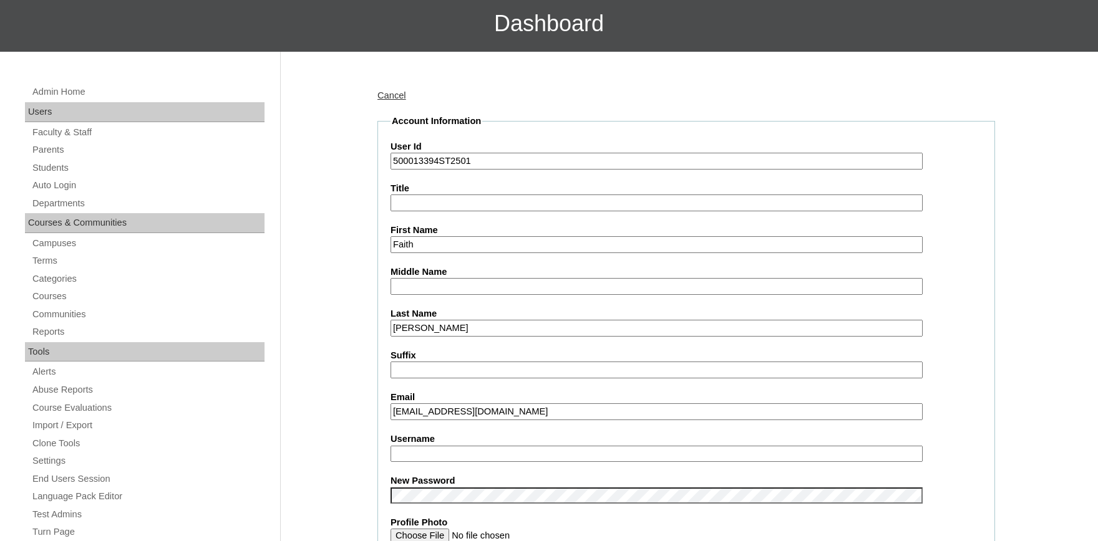
scroll to position [137, 0]
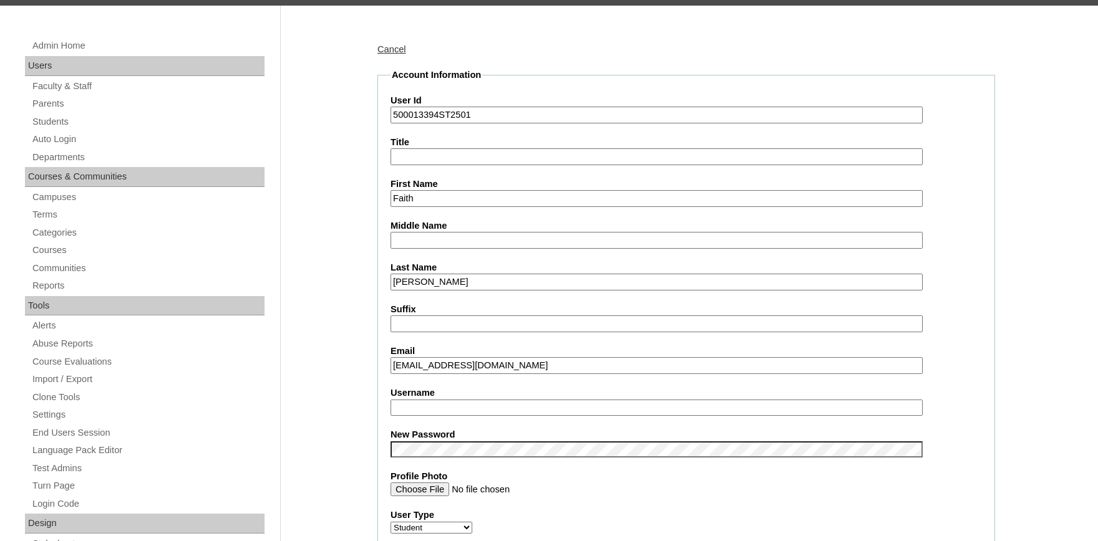
drag, startPoint x: 490, startPoint y: 362, endPoint x: 372, endPoint y: 361, distance: 117.3
click at [488, 364] on input "faithnha@gmail.com" at bounding box center [656, 365] width 532 height 17
drag, startPoint x: 488, startPoint y: 362, endPoint x: 400, endPoint y: 365, distance: 87.4
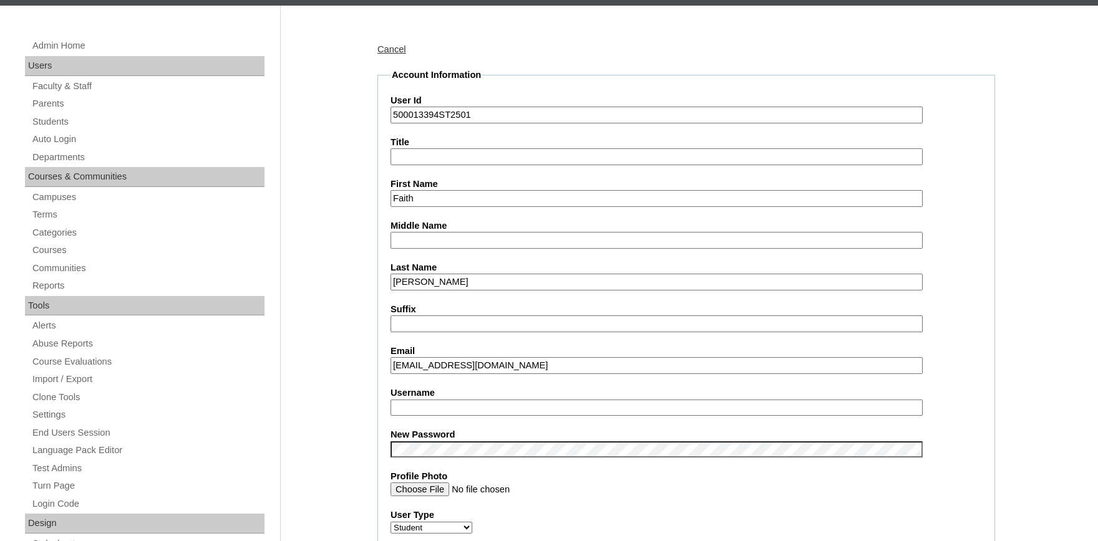
click at [390, 362] on input "faithnha@gmail.com" at bounding box center [656, 365] width 532 height 17
paste input "nicole.scott@new-horizons.us"
type input "nicole.scott@new-horizons.us"
drag, startPoint x: 548, startPoint y: 372, endPoint x: 591, endPoint y: 352, distance: 47.4
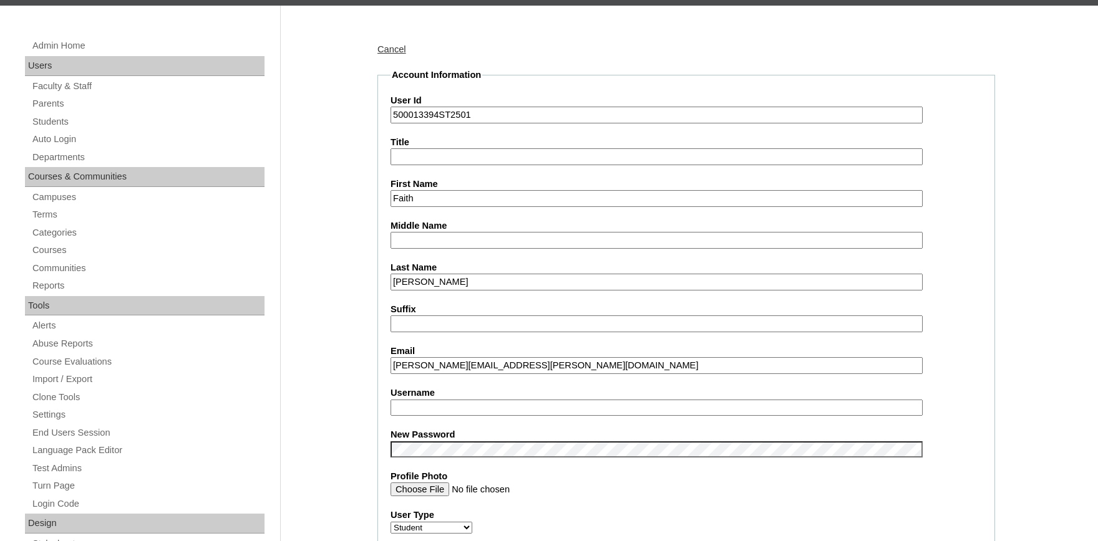
click at [574, 363] on input "nicole.scott@new-horizons.us" at bounding box center [656, 365] width 532 height 17
drag, startPoint x: 532, startPoint y: 365, endPoint x: 336, endPoint y: 361, distance: 196.5
click at [390, 361] on input "nicole.scott@new-horizons.us" at bounding box center [656, 365] width 532 height 17
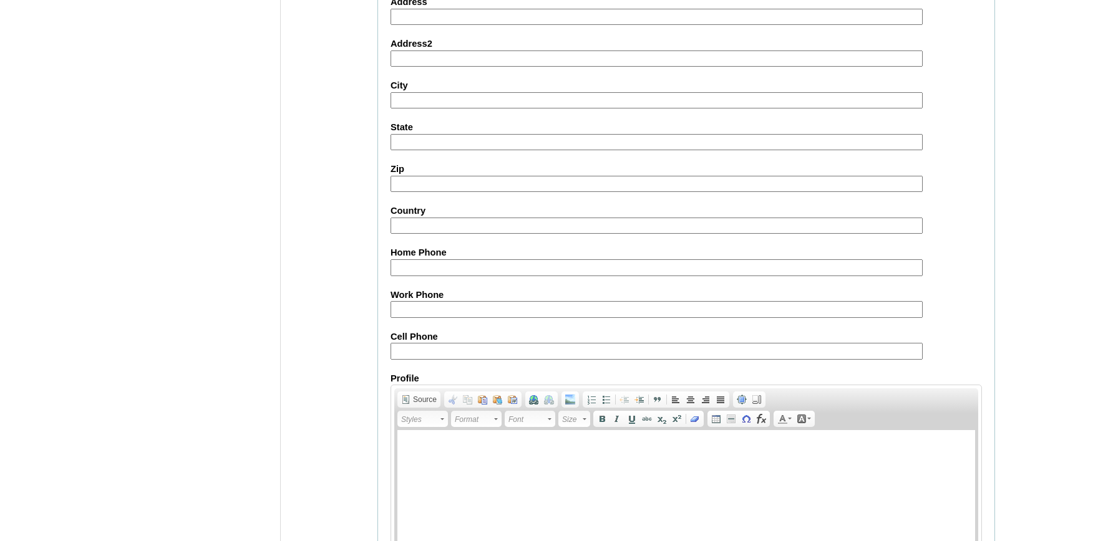
scroll to position [1375, 0]
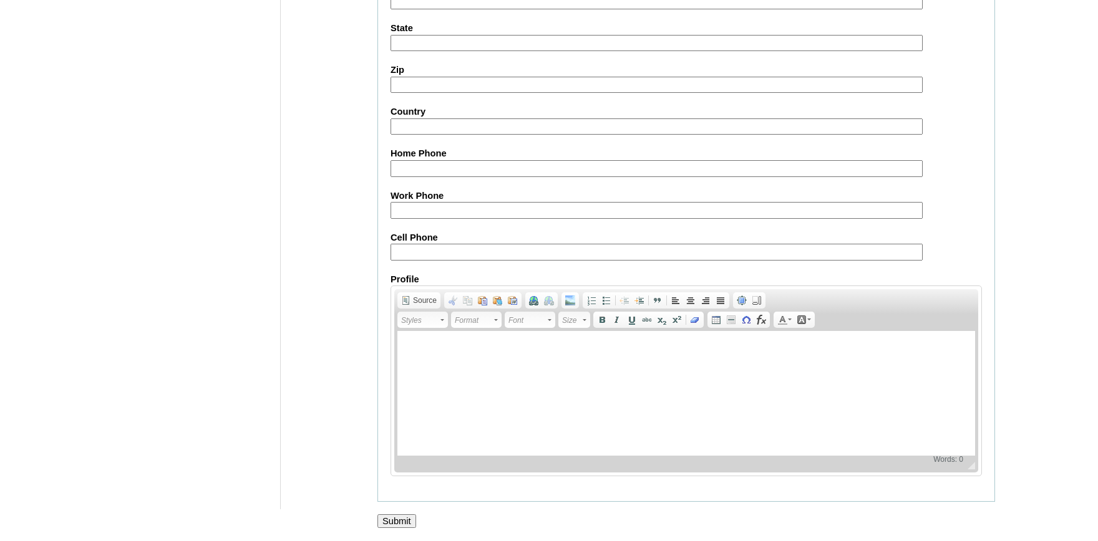
type input "faithnha@gmail.com"
click at [392, 523] on input "Submit" at bounding box center [396, 522] width 39 height 14
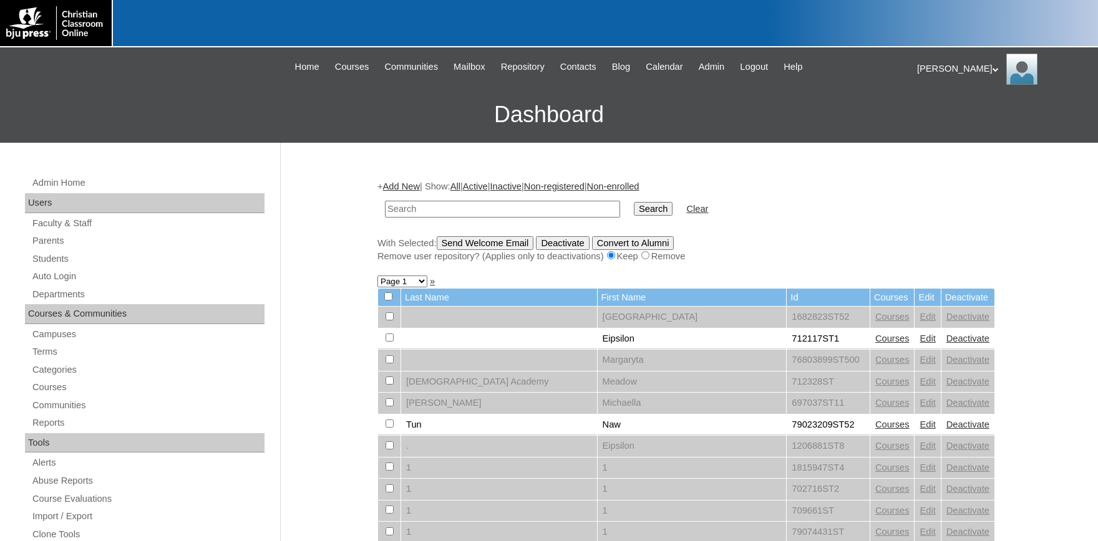
click at [449, 215] on input "text" at bounding box center [502, 209] width 235 height 17
paste input "[PERSON_NAME][EMAIL_ADDRESS][PERSON_NAME][DOMAIN_NAME]"
drag, startPoint x: 510, startPoint y: 206, endPoint x: 292, endPoint y: 204, distance: 218.3
click at [385, 204] on input "[PERSON_NAME][EMAIL_ADDRESS][PERSON_NAME][DOMAIN_NAME]" at bounding box center [502, 209] width 235 height 17
type input "[EMAIL_ADDRESS][DOMAIN_NAME]"
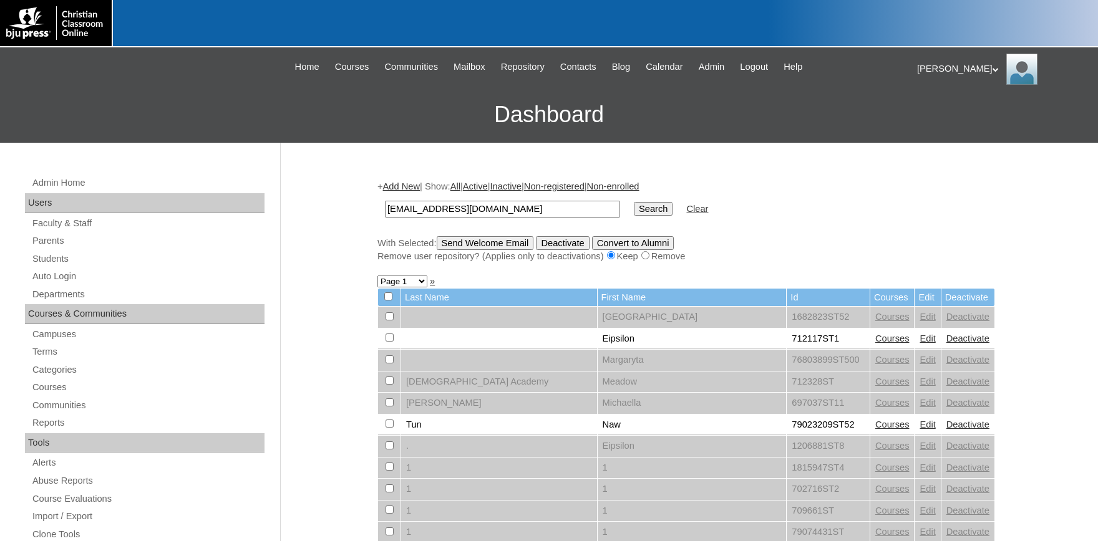
click at [634, 202] on input "Search" at bounding box center [653, 209] width 39 height 14
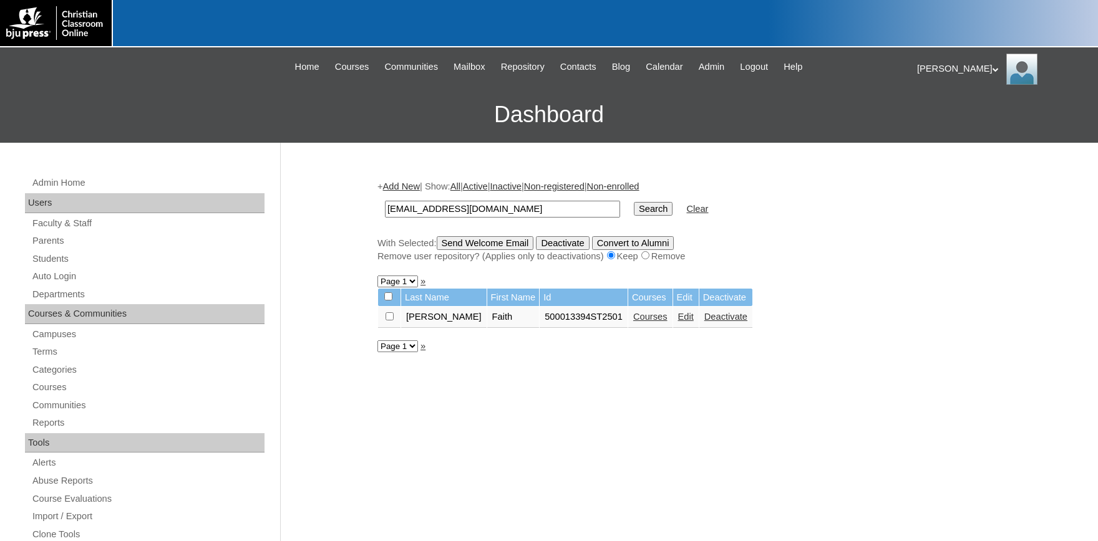
drag, startPoint x: 498, startPoint y: 216, endPoint x: 365, endPoint y: 212, distance: 132.9
drag, startPoint x: 381, startPoint y: 233, endPoint x: 356, endPoint y: 226, distance: 25.7
click at [381, 233] on div "+ Add New | Show: All | Active | Inactive | Non-registered | Non-enrolled faith…" at bounding box center [686, 221] width 618 height 82
drag, startPoint x: 489, startPoint y: 209, endPoint x: 352, endPoint y: 205, distance: 137.3
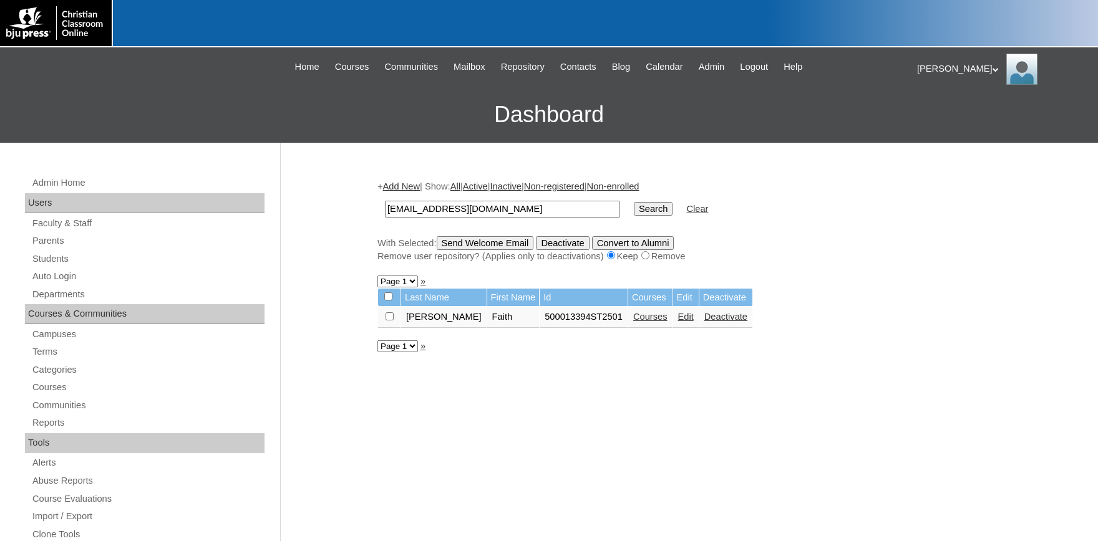
click at [385, 205] on input "faithnha@gmail.com" at bounding box center [502, 209] width 235 height 17
drag, startPoint x: 562, startPoint y: 322, endPoint x: 544, endPoint y: 326, distance: 18.5
click at [540, 323] on td "500013394ST2501" at bounding box center [584, 317] width 88 height 21
drag, startPoint x: 560, startPoint y: 320, endPoint x: 502, endPoint y: 318, distance: 58.1
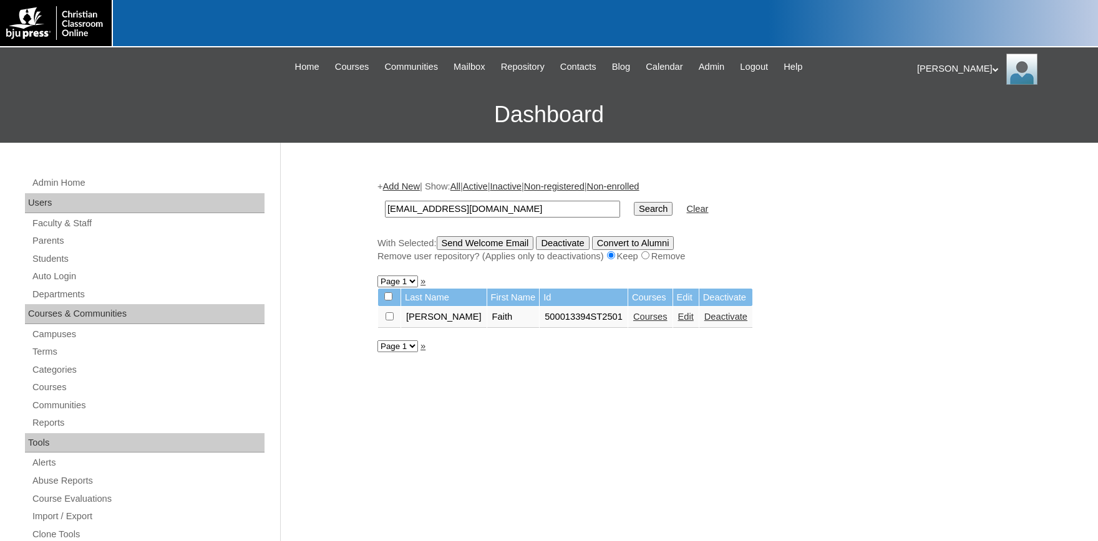
click at [502, 318] on tr "Scott Faith 500013394ST2501 Courses Edit Deactivate" at bounding box center [565, 317] width 374 height 21
copy tr "500013394"
drag, startPoint x: 475, startPoint y: 202, endPoint x: 336, endPoint y: 214, distance: 139.0
click at [385, 214] on input "faithnha@gmail.com" at bounding box center [502, 209] width 235 height 17
click at [51, 243] on link "Parents" at bounding box center [147, 241] width 233 height 16
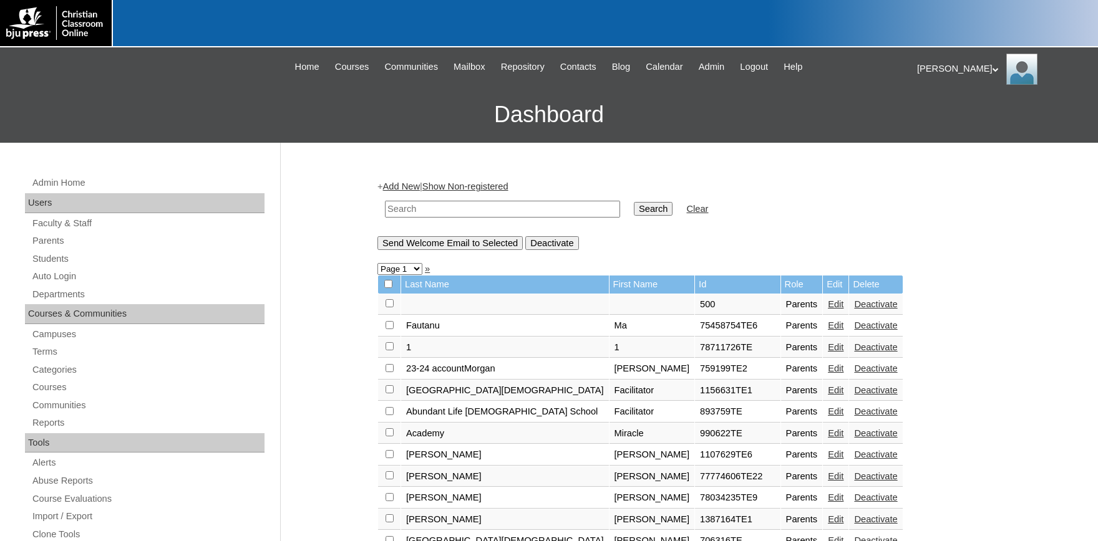
paste input "lholt@mygrca.com"
type input "lholt@mygrca.com"
click at [638, 210] on input "Search" at bounding box center [653, 209] width 39 height 14
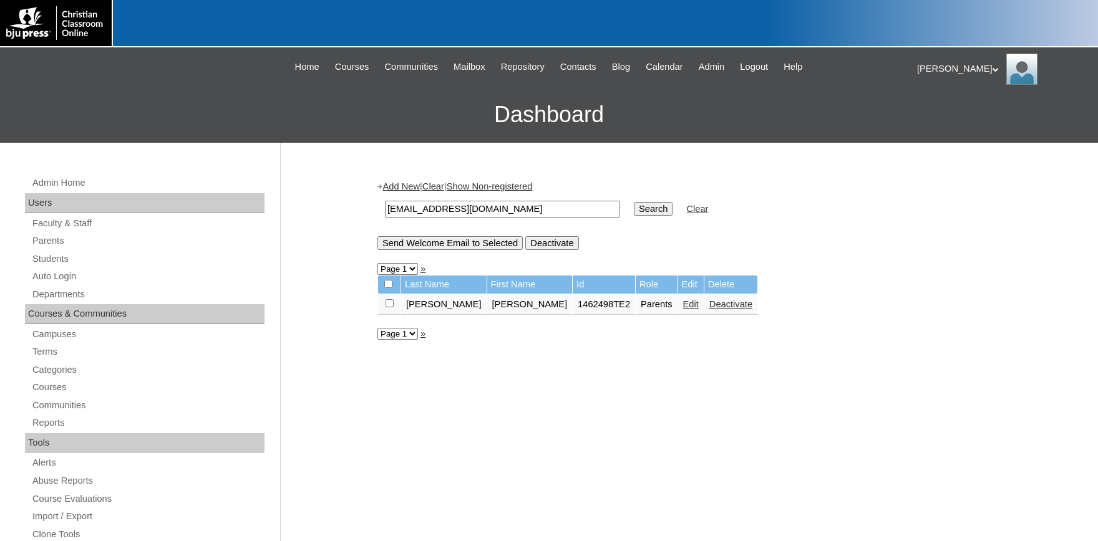
drag, startPoint x: 386, startPoint y: 308, endPoint x: 429, endPoint y: 260, distance: 63.6
click at [387, 307] on input "checkbox" at bounding box center [389, 303] width 8 height 8
checkbox input "true"
click at [435, 245] on input "Send Welcome Email to Selected" at bounding box center [449, 243] width 145 height 14
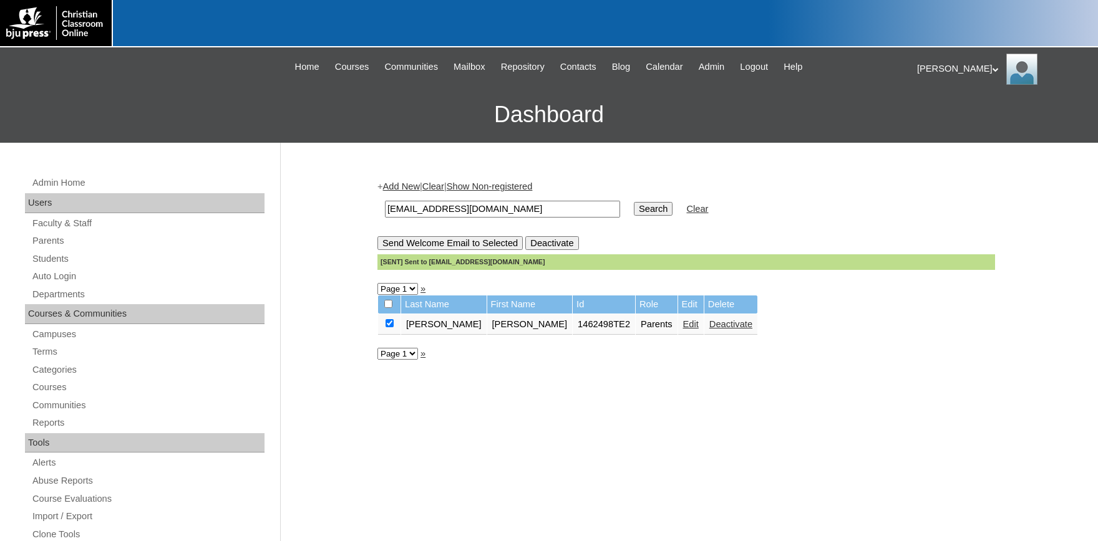
click at [502, 214] on input "lholt@mygrca.com" at bounding box center [502, 209] width 235 height 17
drag, startPoint x: 551, startPoint y: 326, endPoint x: 513, endPoint y: 328, distance: 38.7
click at [573, 328] on td "1462498TE2" at bounding box center [604, 324] width 62 height 21
copy td "1462498"
drag, startPoint x: 46, startPoint y: 259, endPoint x: 89, endPoint y: 255, distance: 43.3
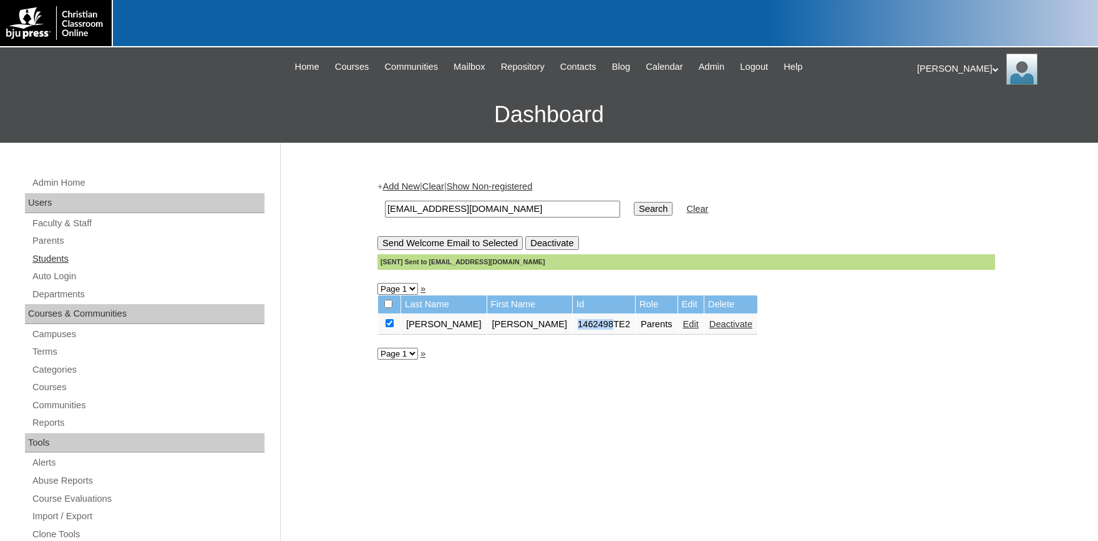
click at [48, 259] on link "Students" at bounding box center [147, 259] width 233 height 16
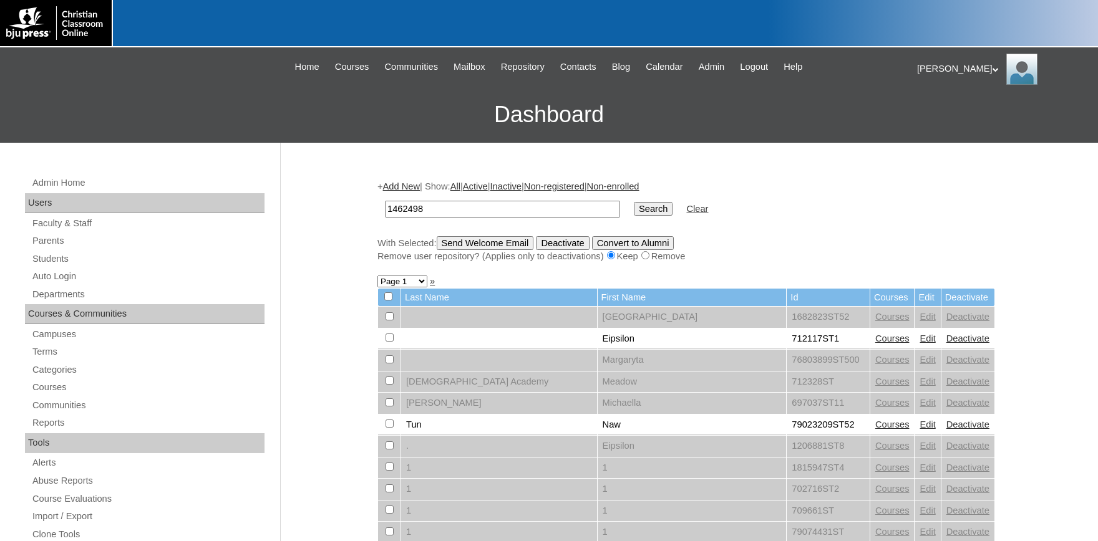
type input "1462498"
click at [646, 203] on input "Search" at bounding box center [653, 209] width 39 height 14
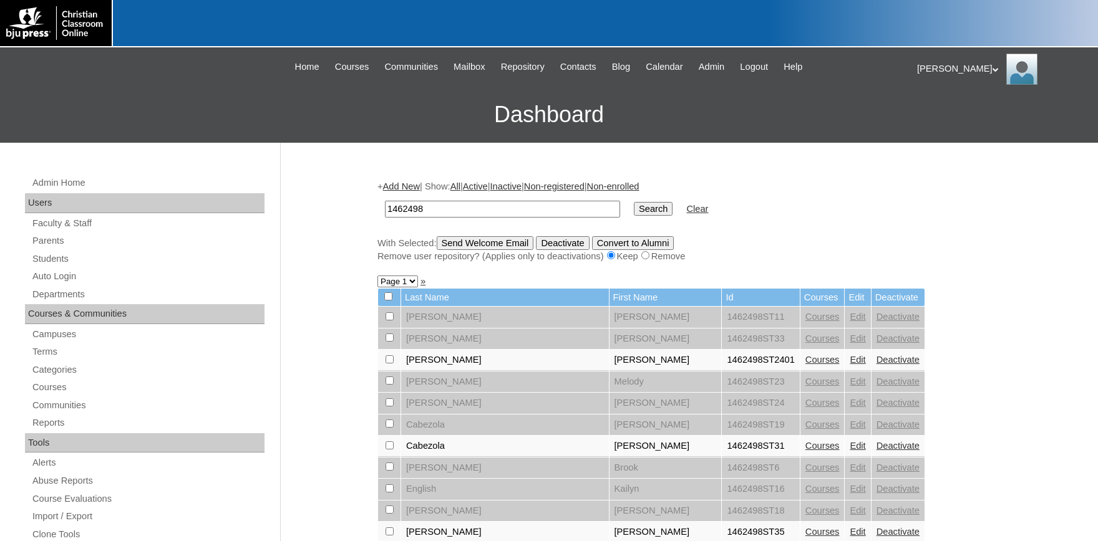
click at [420, 186] on link "Add New" at bounding box center [401, 187] width 37 height 10
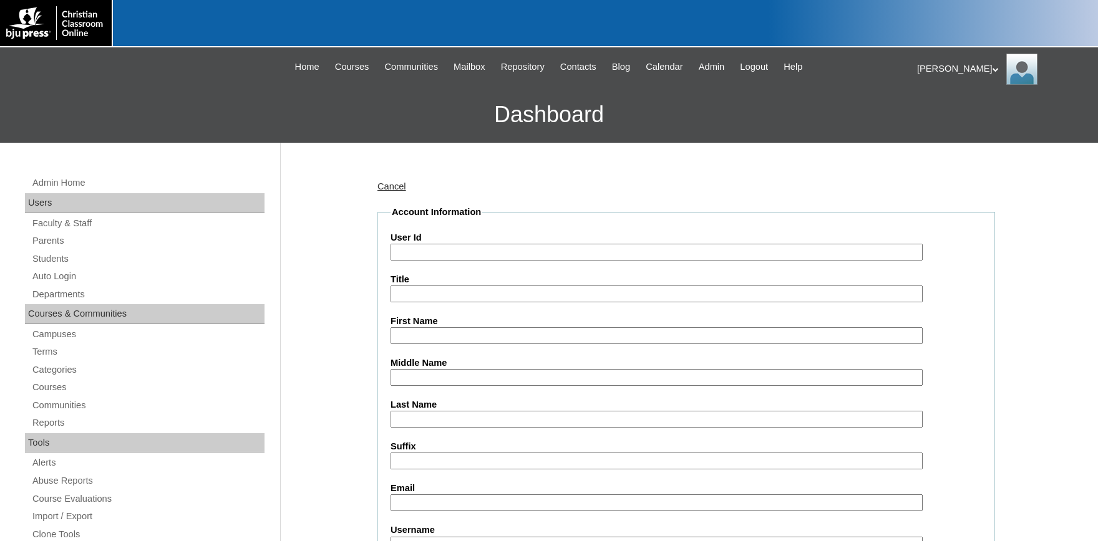
click at [442, 246] on input "User Id" at bounding box center [656, 252] width 532 height 17
type input "1462498ST2506"
click at [498, 337] on input "First Name" at bounding box center [656, 335] width 532 height 17
type input "a"
type input "[PERSON_NAME]"
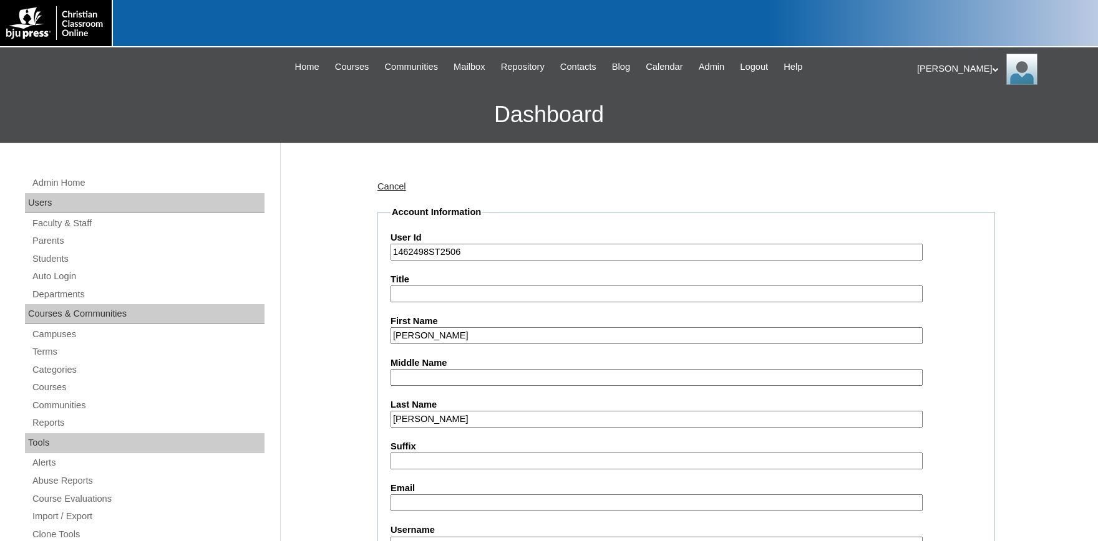
type input "Salgado"
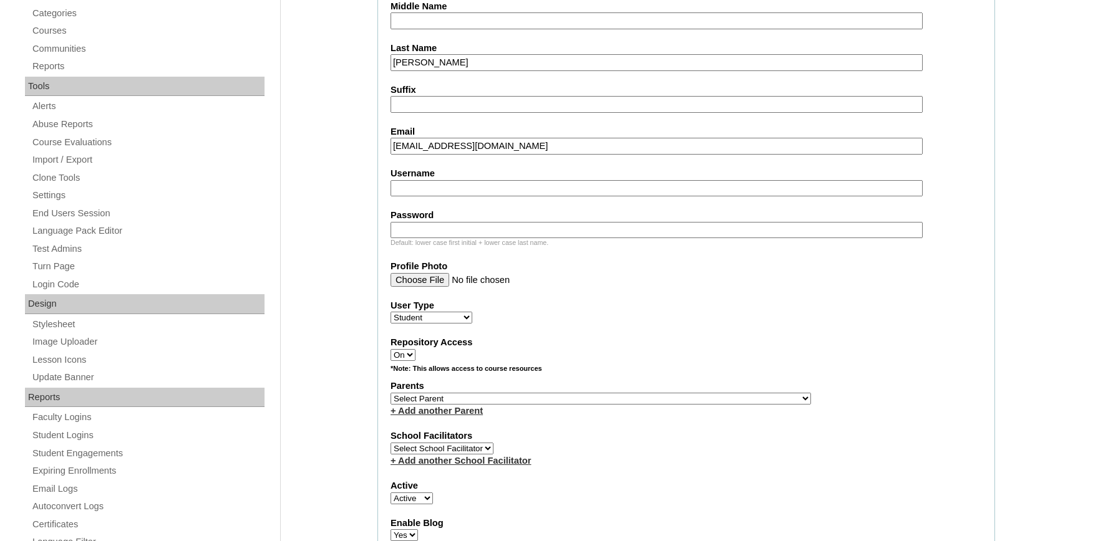
scroll to position [412, 0]
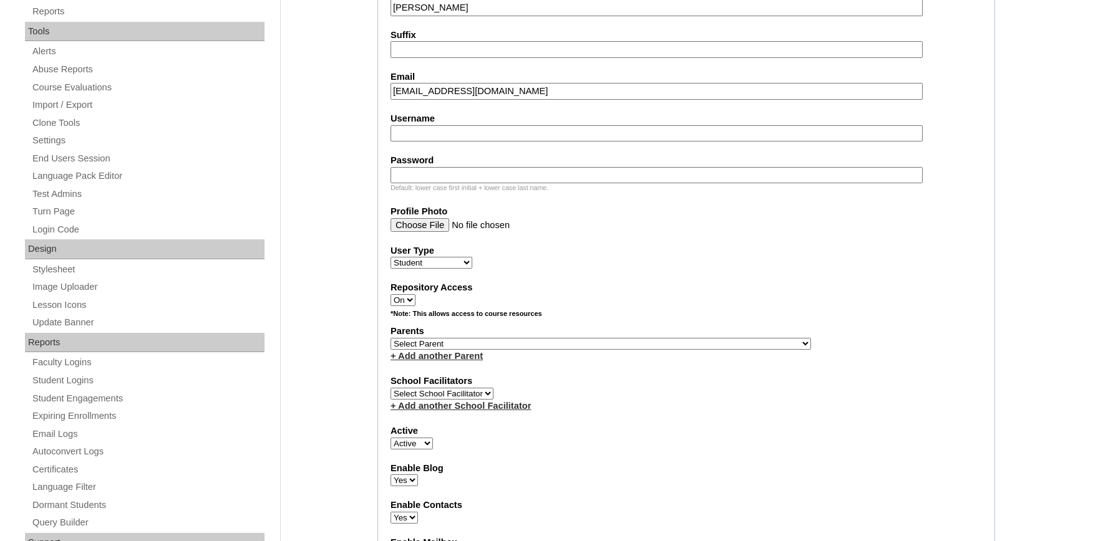
type input "asalgado@mygrca.com"
select select "32314"
click option "," at bounding box center [0, 0] width 0 height 0
click at [637, 350] on select "Select Parent , Fautanu, Ma 1, 1 23-24 accountMorgan, Jason 6th Street Mennonit…" at bounding box center [600, 344] width 420 height 12
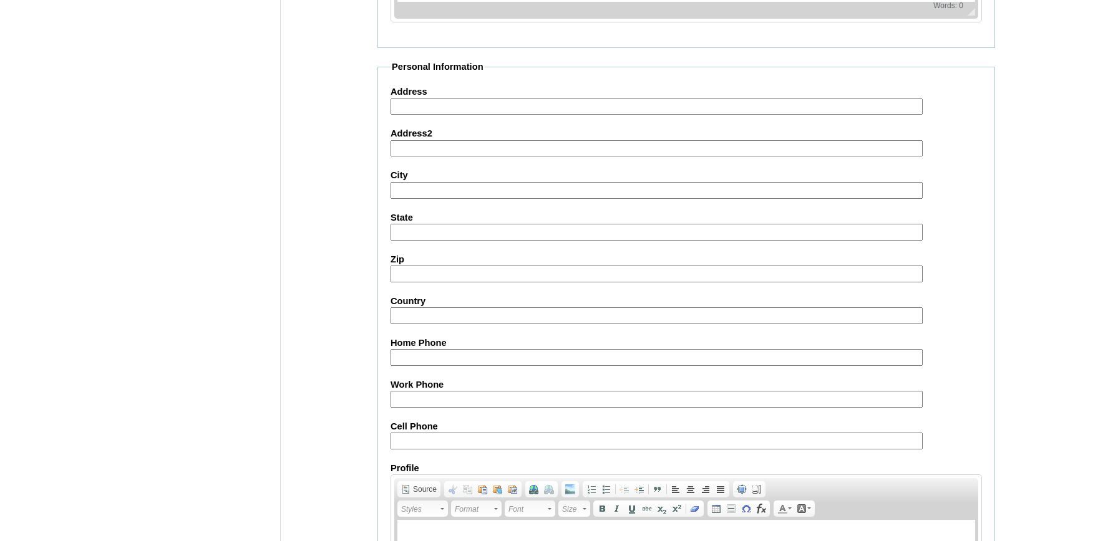
scroll to position [1370, 0]
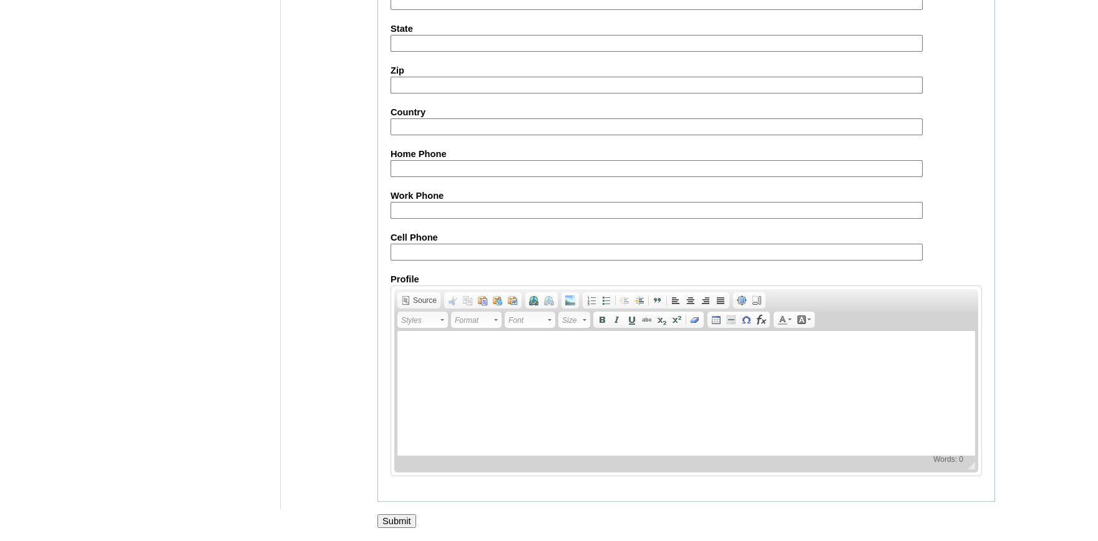
click at [402, 524] on input "Submit" at bounding box center [396, 522] width 39 height 14
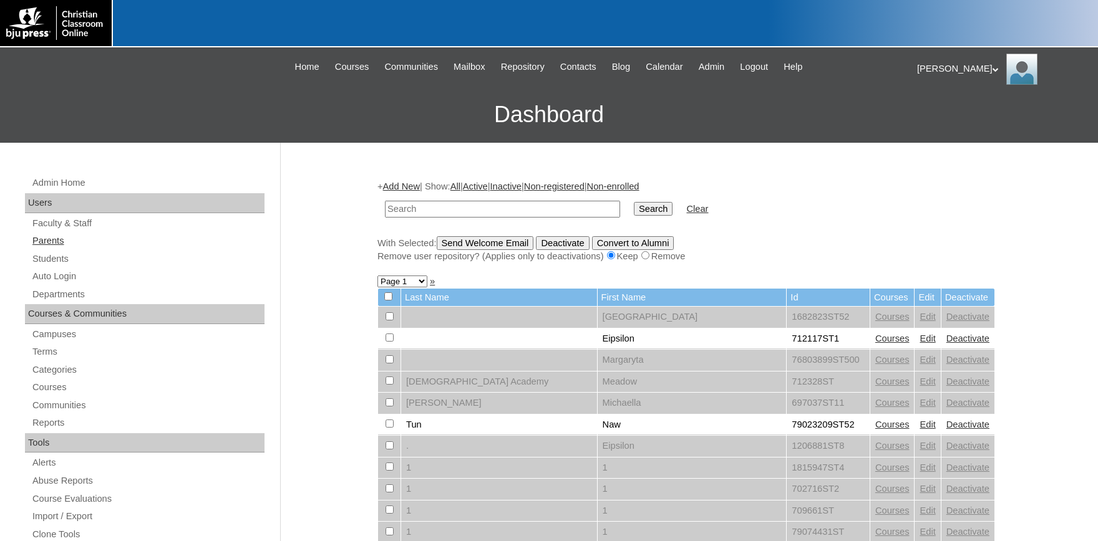
click at [54, 243] on link "Parents" at bounding box center [147, 241] width 233 height 16
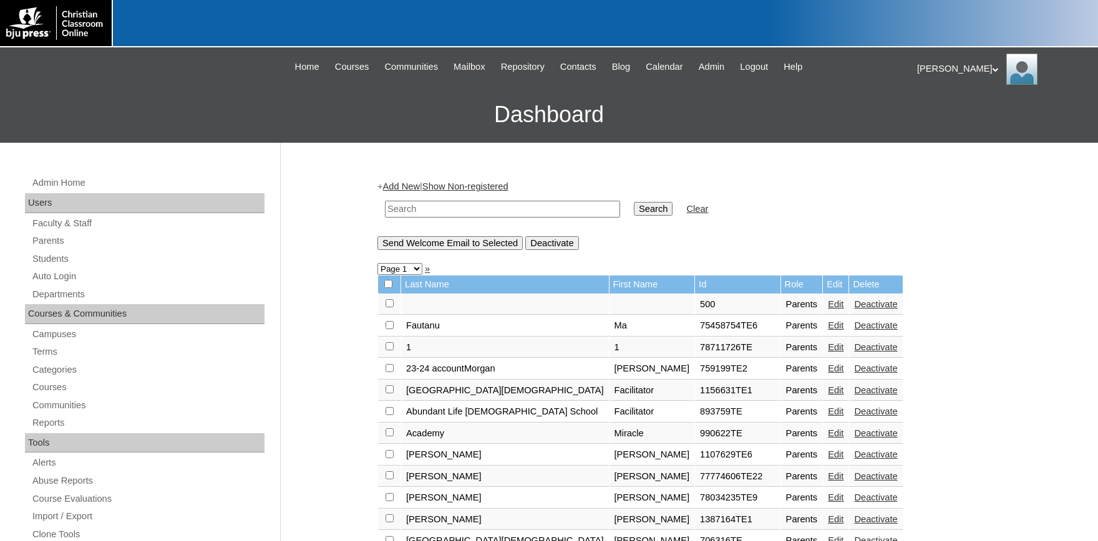
click at [424, 207] on input "text" at bounding box center [502, 209] width 235 height 17
type input "1462498"
click at [634, 202] on input "Search" at bounding box center [653, 209] width 39 height 14
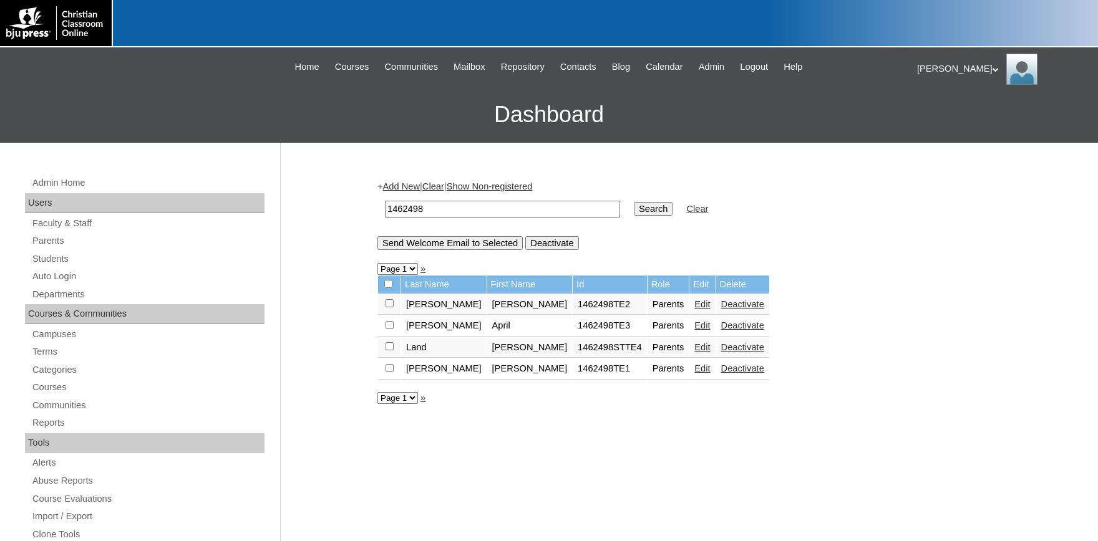
click at [409, 190] on link "Add New" at bounding box center [401, 187] width 37 height 10
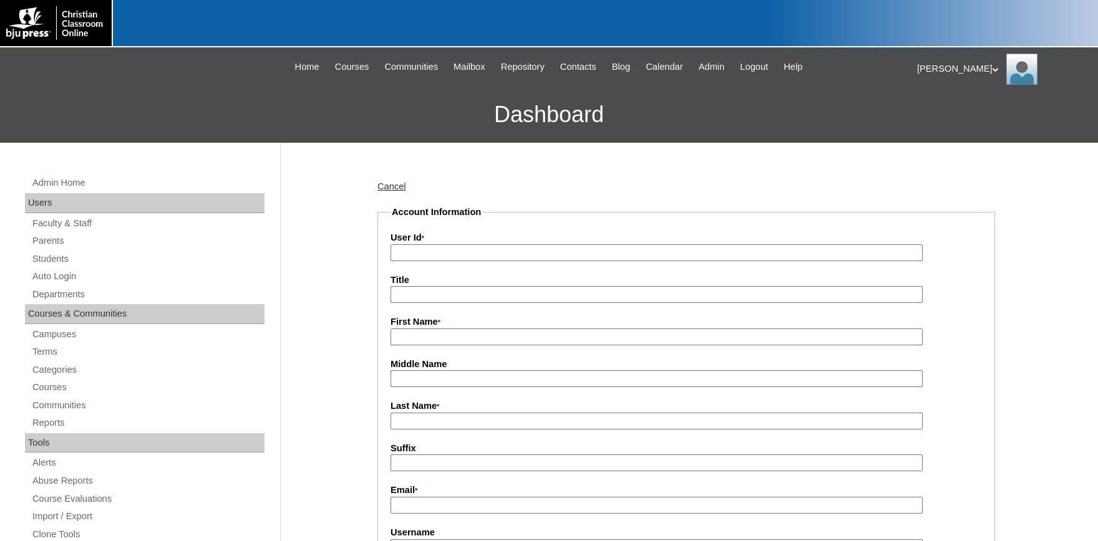
click at [433, 252] on input "User Id *" at bounding box center [656, 253] width 532 height 17
type input "1462498TE5"
click at [463, 333] on input "First Name *" at bounding box center [656, 337] width 532 height 17
type input "r"
type input "[PERSON_NAME]"
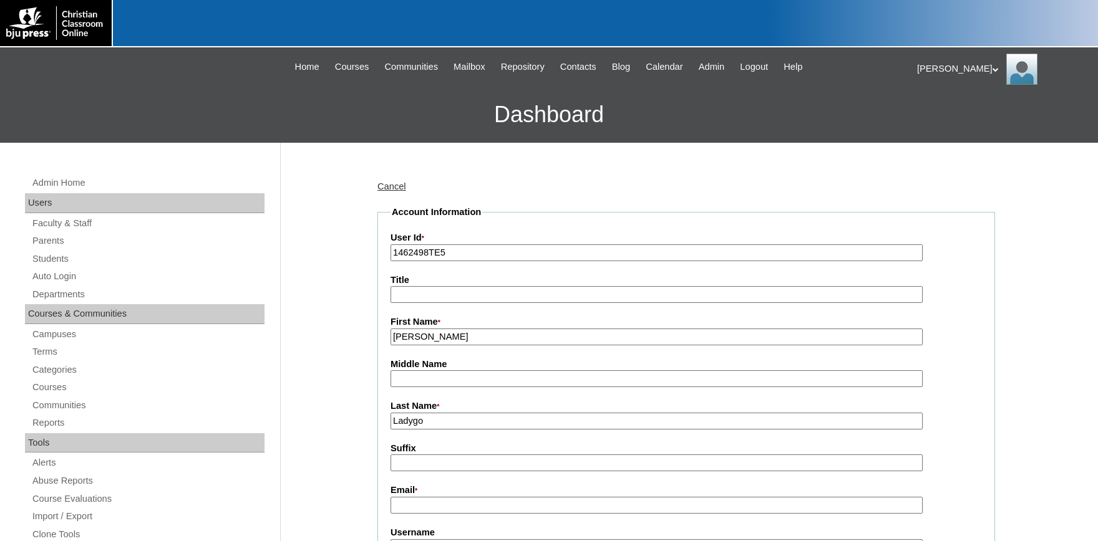
scroll to position [343, 0]
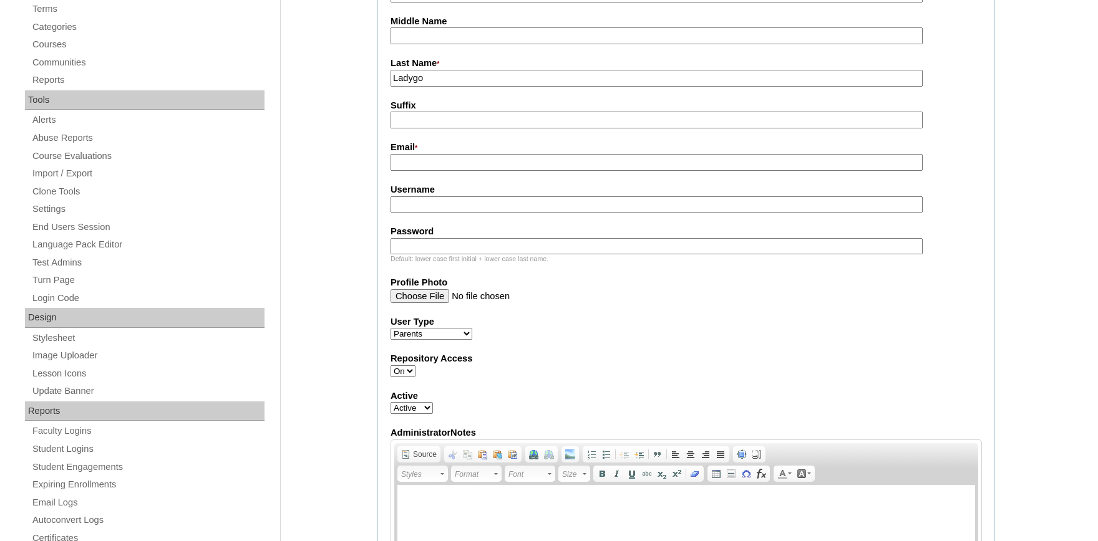
type input "Ladygo"
click at [455, 201] on input "Username" at bounding box center [656, 204] width 532 height 17
click at [432, 160] on input "Email *" at bounding box center [656, 162] width 532 height 17
paste input "[EMAIL_ADDRESS][DOMAIN_NAME]"
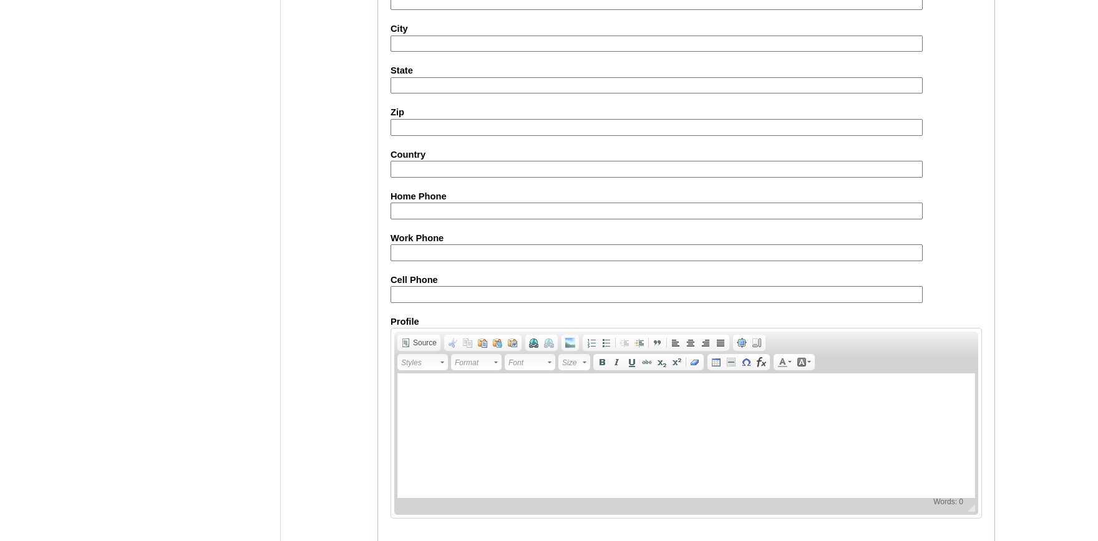
scroll to position [1146, 0]
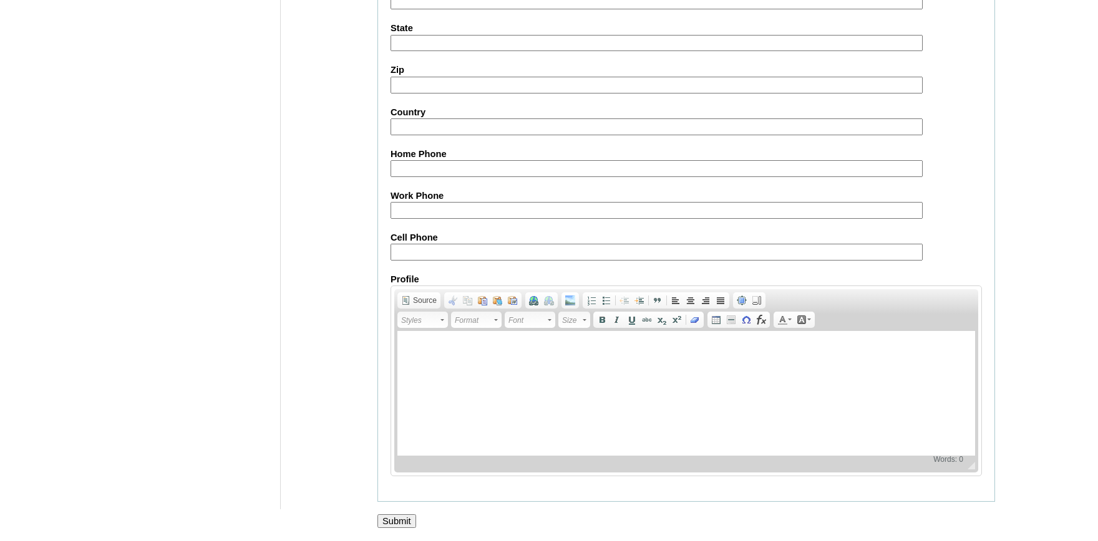
type input "rladygo@mygrca.com"
click at [397, 515] on input "Submit" at bounding box center [396, 522] width 39 height 14
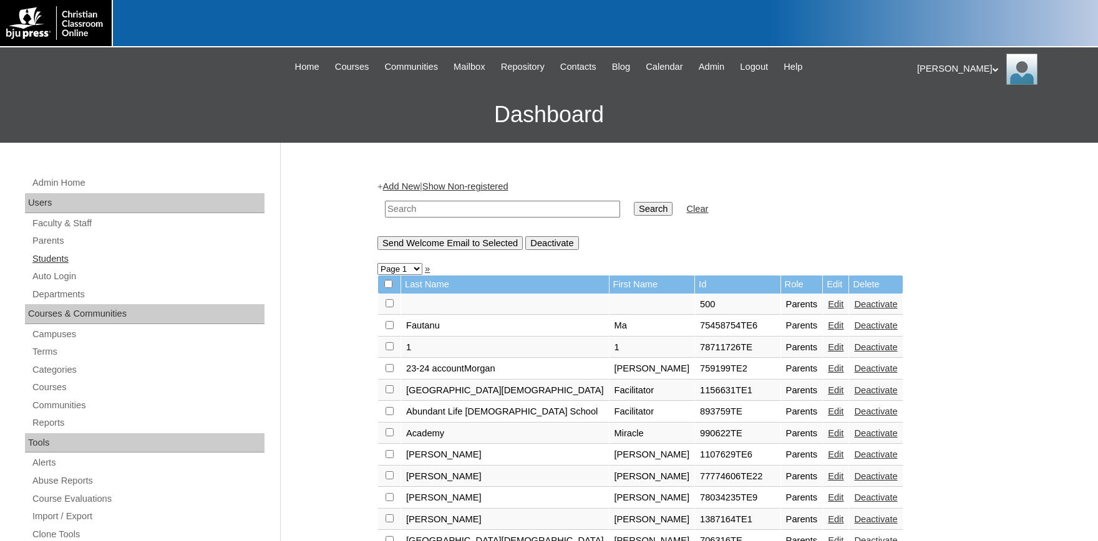
click at [51, 256] on link "Students" at bounding box center [147, 259] width 233 height 16
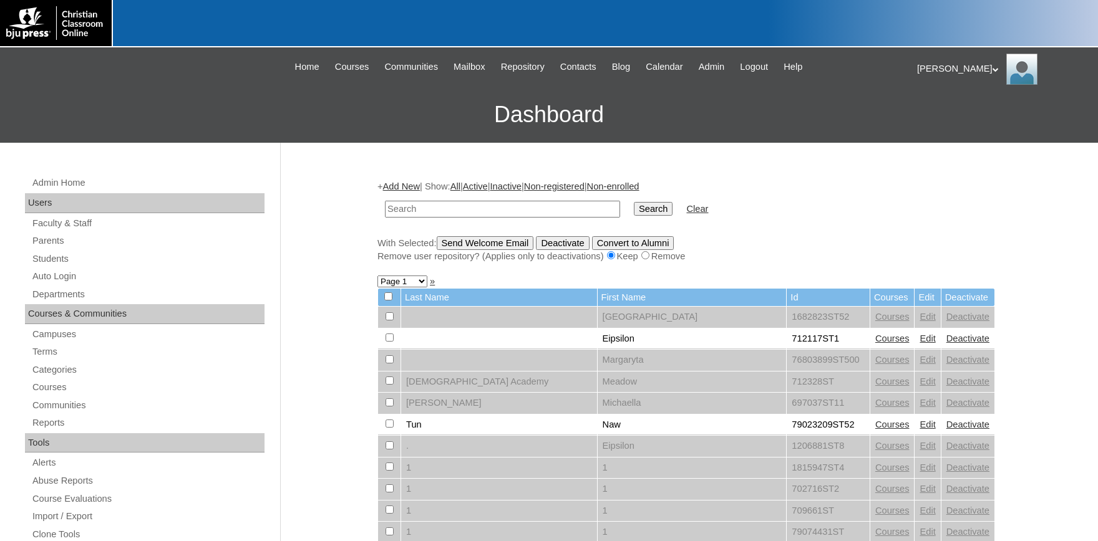
click at [439, 208] on input "text" at bounding box center [502, 209] width 235 height 17
click at [443, 209] on input "1462498" at bounding box center [502, 209] width 235 height 17
type input "1462498ST250"
click at [635, 213] on input "Search" at bounding box center [653, 209] width 39 height 14
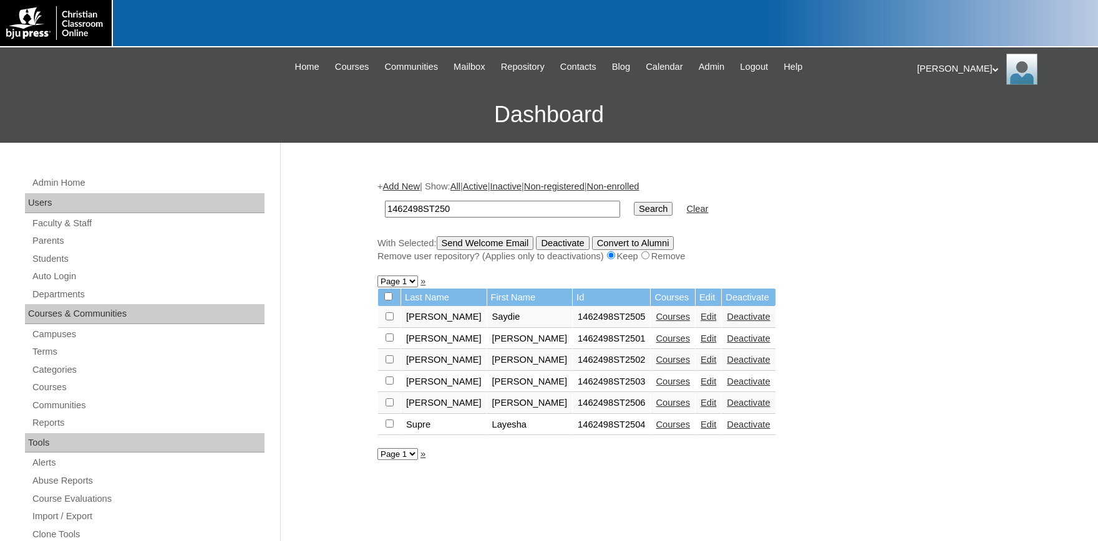
click at [656, 408] on link "Courses" at bounding box center [673, 403] width 34 height 10
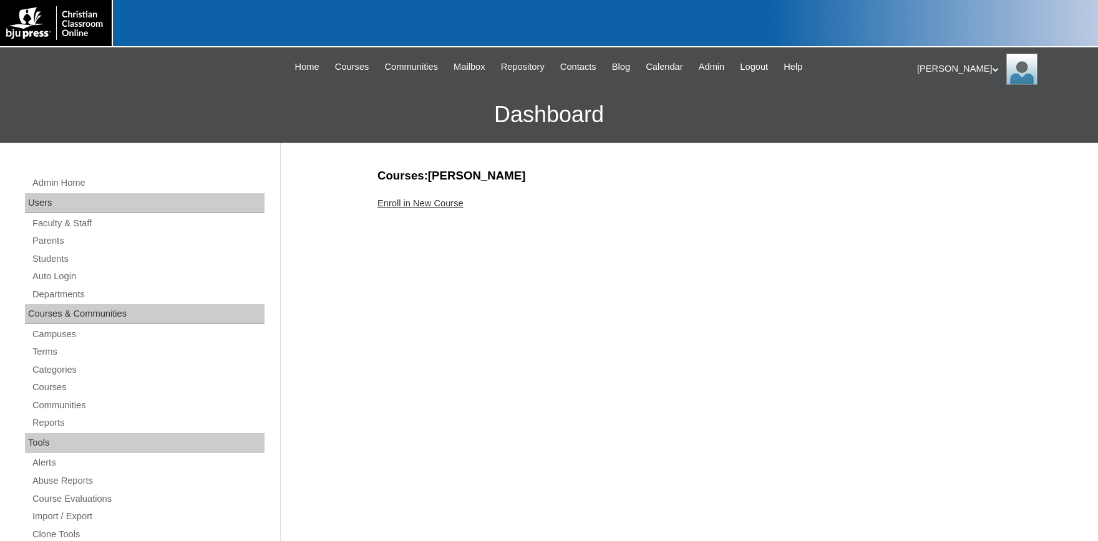
click at [441, 202] on link "Enroll in New Course" at bounding box center [420, 203] width 86 height 10
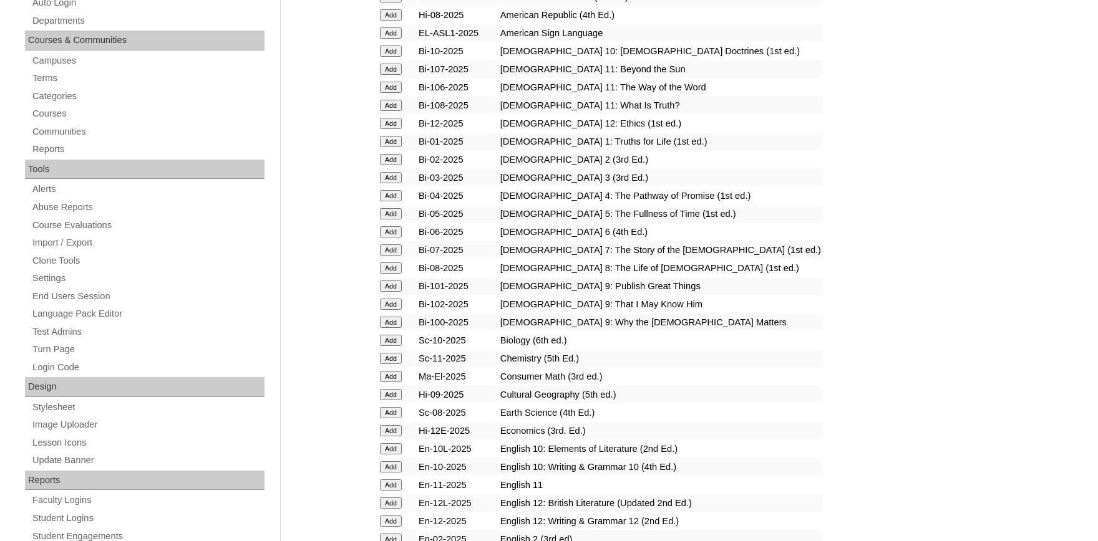
scroll to position [343, 0]
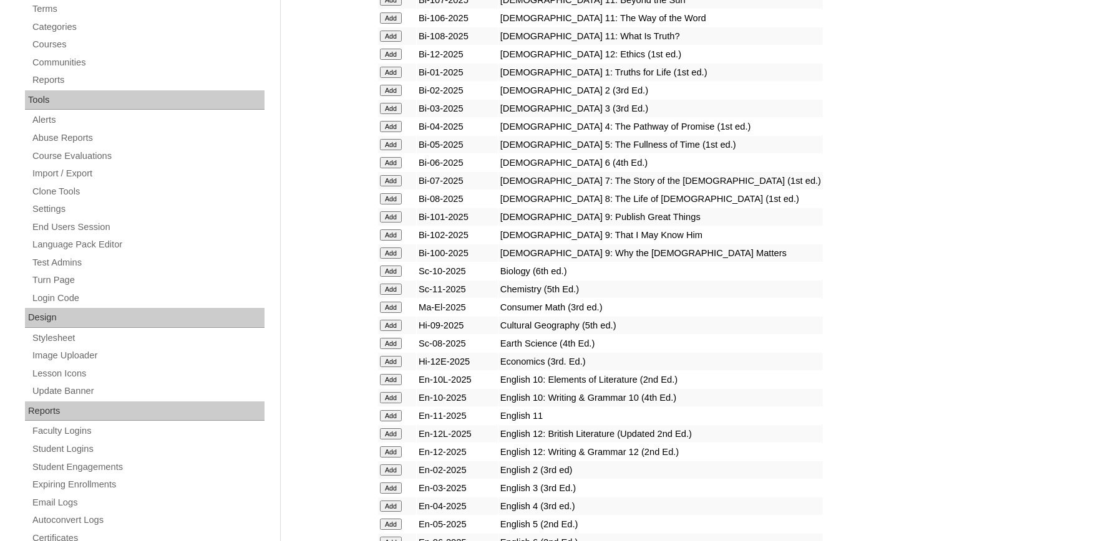
drag, startPoint x: 388, startPoint y: 286, endPoint x: 401, endPoint y: 292, distance: 14.5
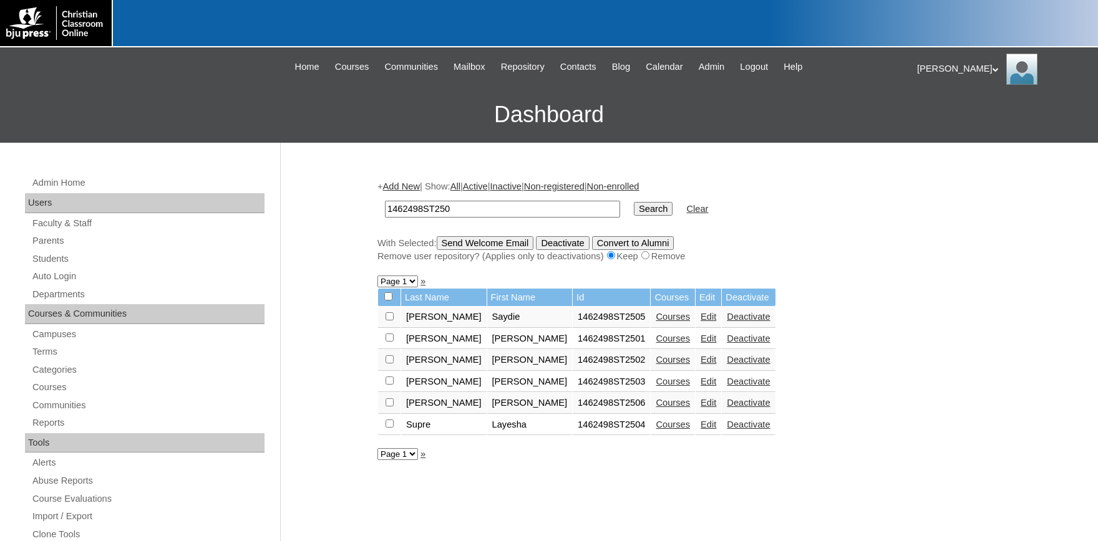
click at [389, 321] on input "checkbox" at bounding box center [389, 317] width 8 height 8
checkbox input "true"
click at [485, 241] on input "Send Welcome Email" at bounding box center [485, 243] width 97 height 14
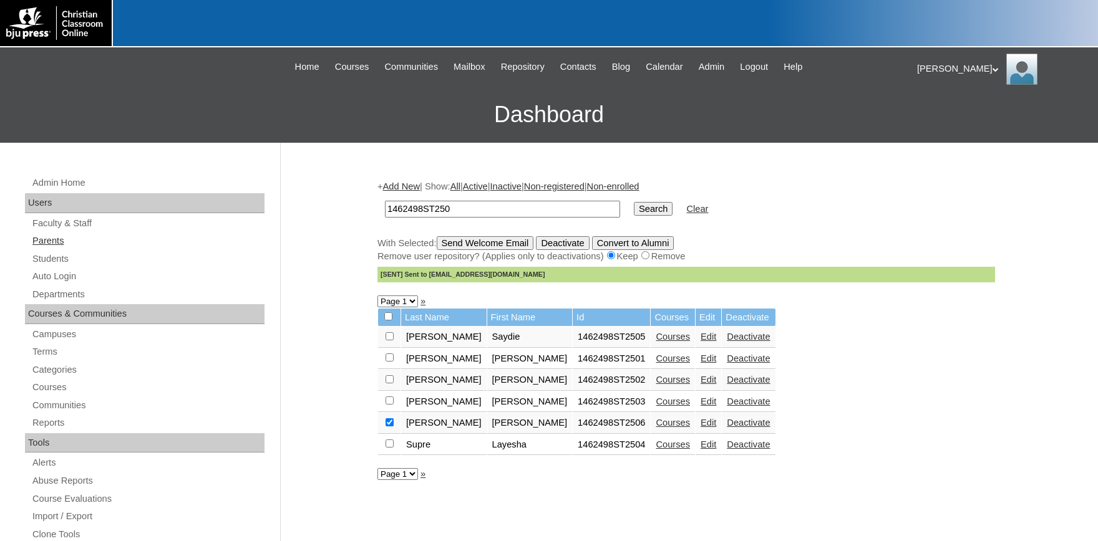
click at [52, 238] on link "Parents" at bounding box center [147, 241] width 233 height 16
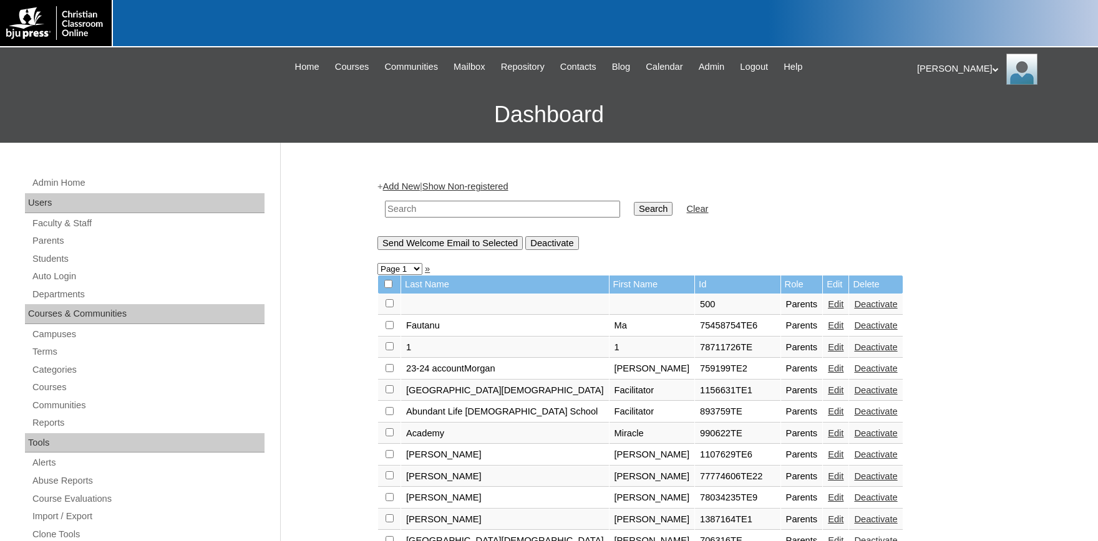
click at [414, 207] on input "text" at bounding box center [502, 209] width 235 height 17
type input "1462498"
click at [634, 202] on input "Search" at bounding box center [653, 209] width 39 height 14
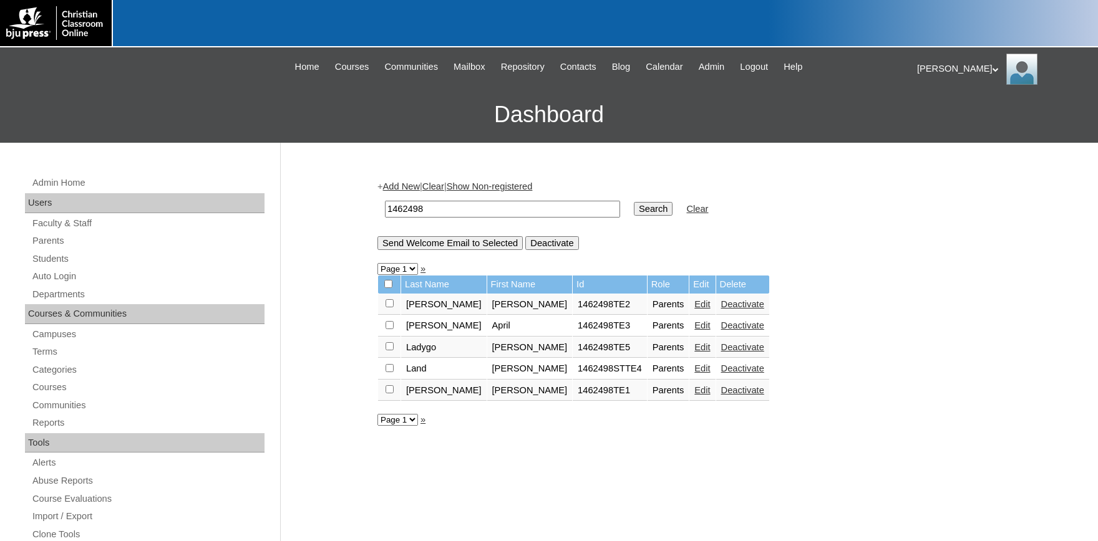
click at [387, 308] on input "checkbox" at bounding box center [389, 303] width 8 height 8
checkbox input "true"
click at [439, 249] on input "Send Welcome Email to Selected" at bounding box center [449, 243] width 145 height 14
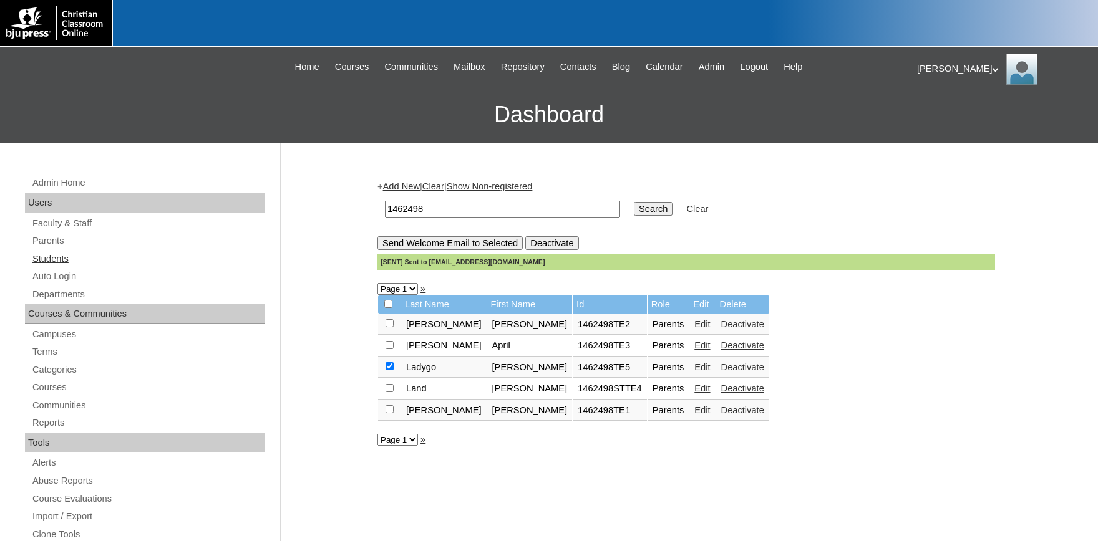
drag, startPoint x: 47, startPoint y: 258, endPoint x: 147, endPoint y: 252, distance: 100.0
click at [50, 258] on link "Students" at bounding box center [147, 259] width 233 height 16
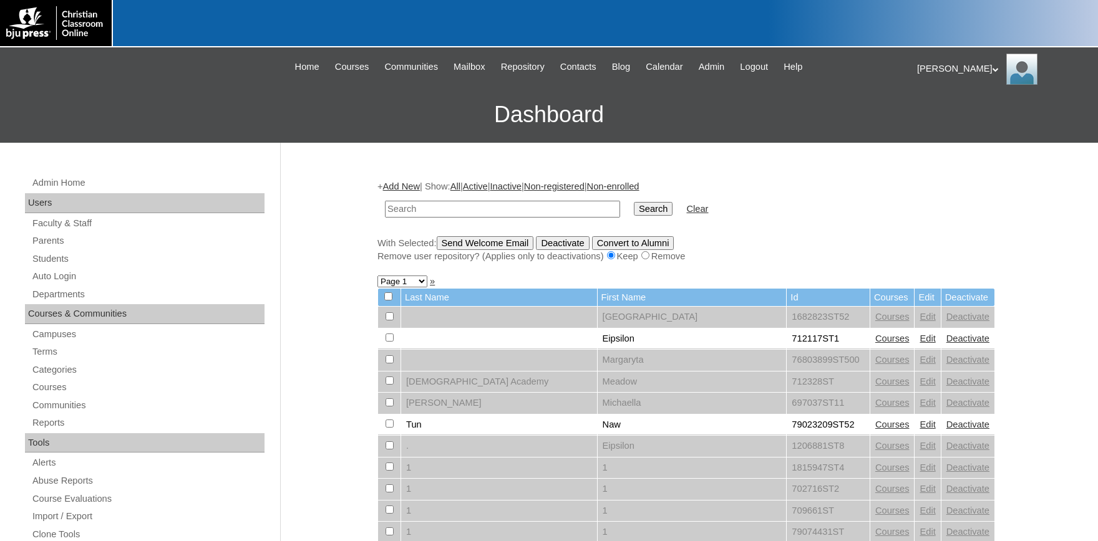
click at [431, 210] on input "text" at bounding box center [502, 209] width 235 height 17
type input "1462498"
click at [634, 208] on input "Search" at bounding box center [653, 209] width 39 height 14
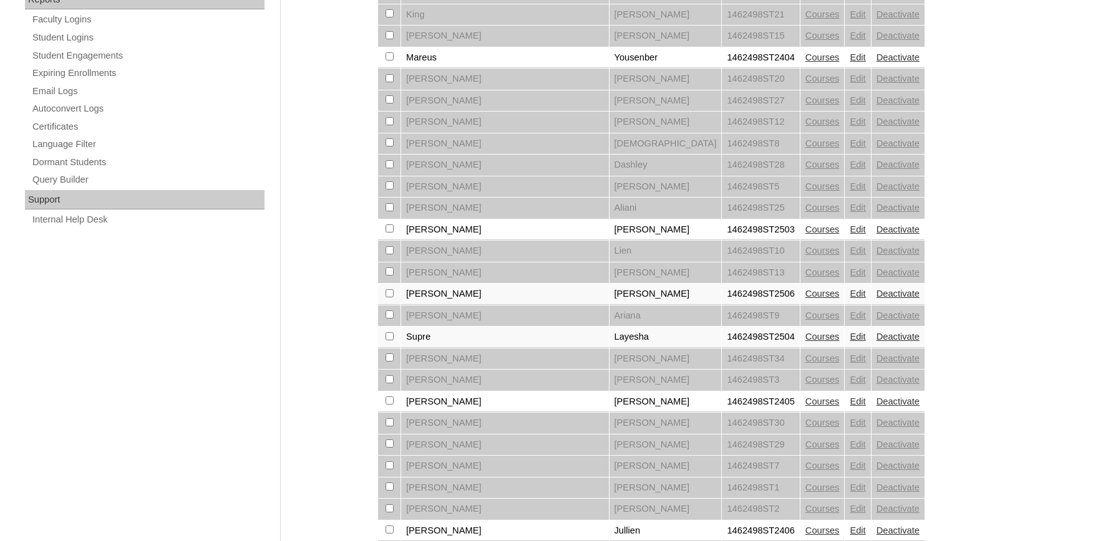
scroll to position [831, 0]
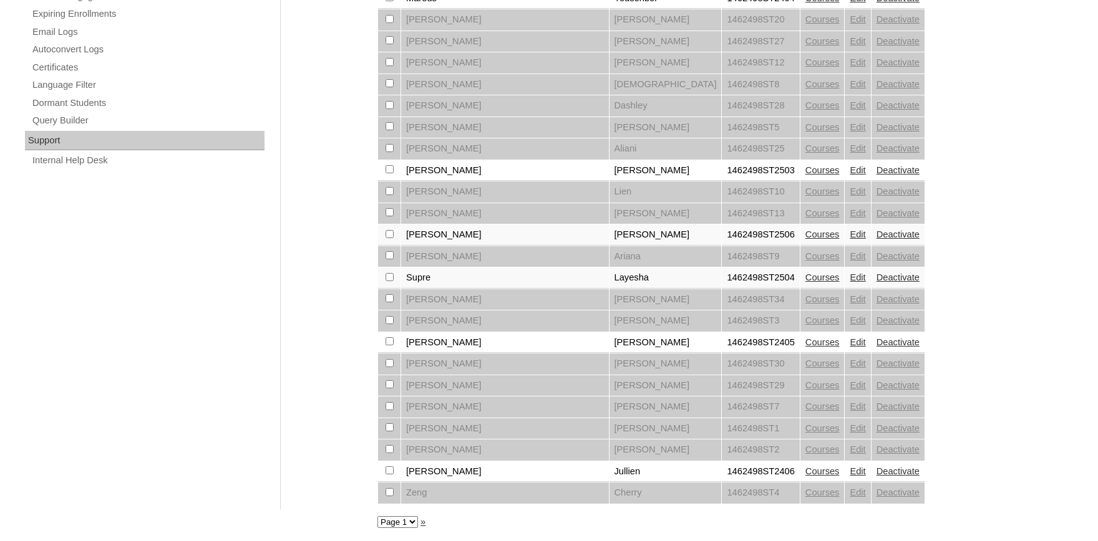
click at [850, 231] on link "Edit" at bounding box center [858, 235] width 16 height 10
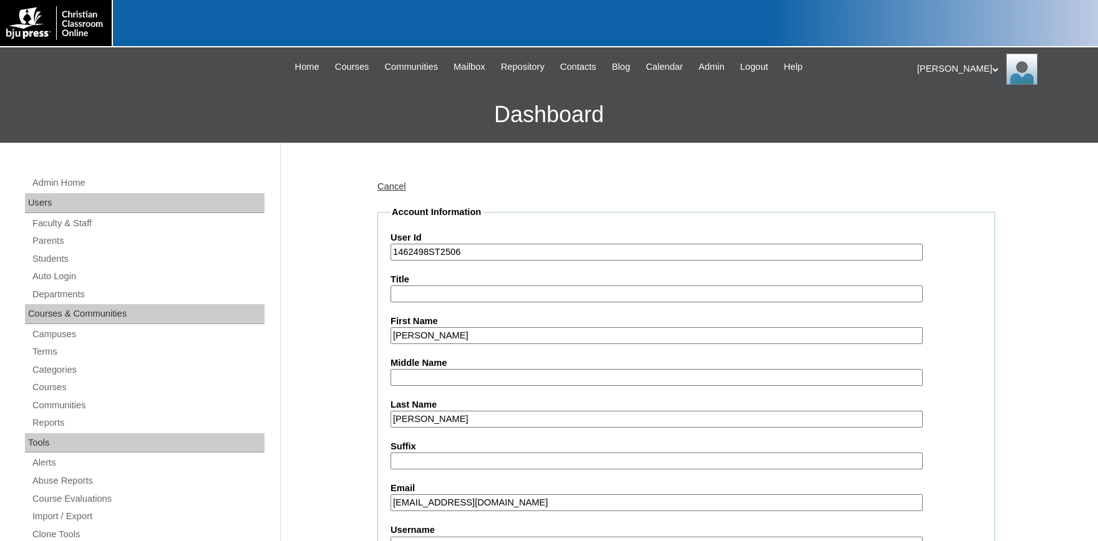
drag, startPoint x: 505, startPoint y: 501, endPoint x: 328, endPoint y: 510, distance: 177.4
click at [513, 502] on input "[EMAIL_ADDRESS][DOMAIN_NAME]" at bounding box center [656, 503] width 532 height 17
drag, startPoint x: 508, startPoint y: 502, endPoint x: 347, endPoint y: 500, distance: 161.6
click at [390, 500] on input "[EMAIL_ADDRESS][DOMAIN_NAME]" at bounding box center [656, 503] width 532 height 17
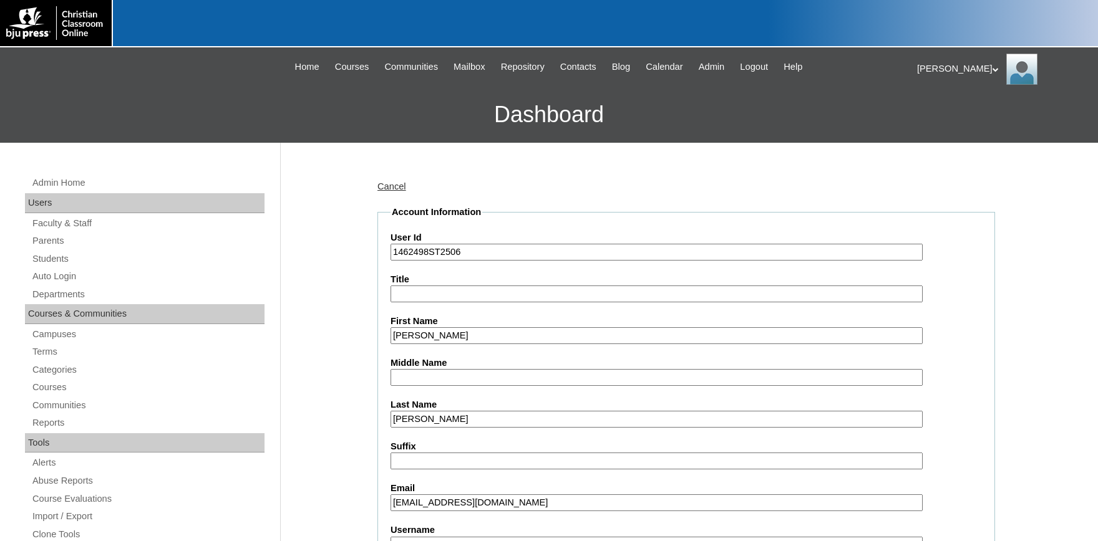
paste input "rladyg"
type input "[EMAIL_ADDRESS][DOMAIN_NAME]"
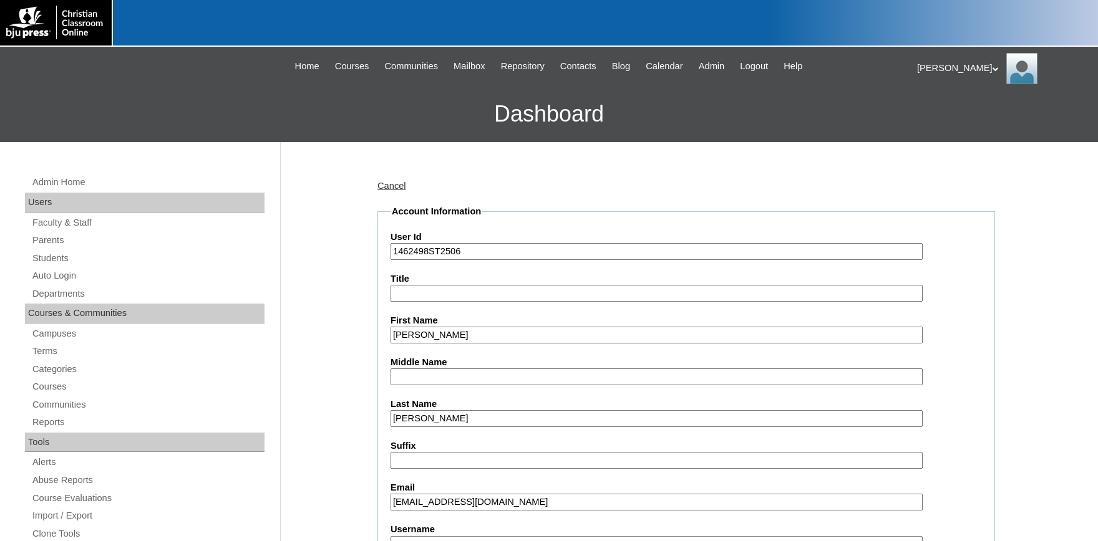
scroll to position [206, 0]
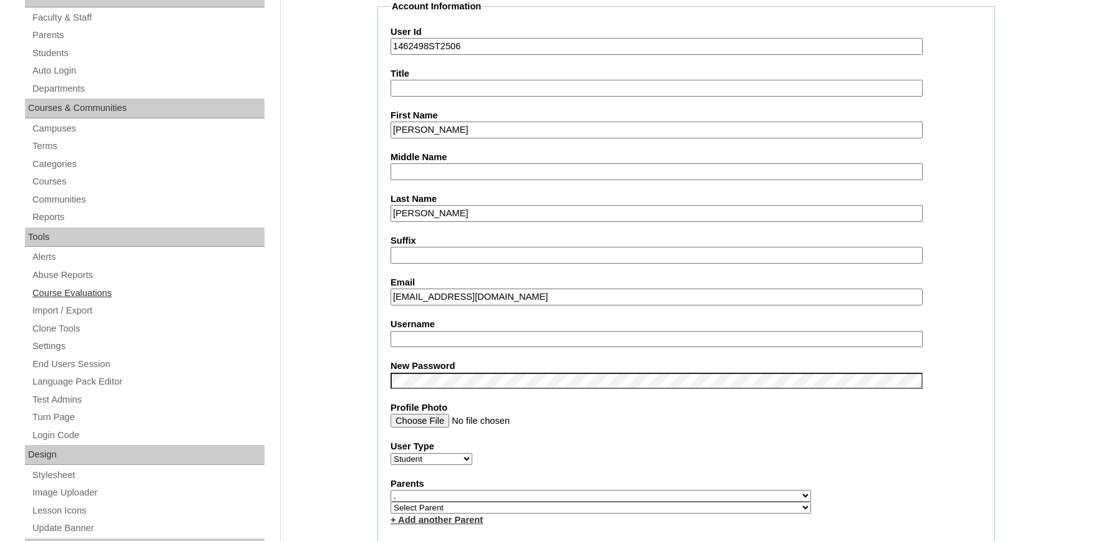
drag, startPoint x: 499, startPoint y: 292, endPoint x: 222, endPoint y: 288, distance: 277.0
click at [390, 289] on input "[EMAIL_ADDRESS][DOMAIN_NAME]" at bounding box center [656, 297] width 532 height 17
select select "36518"
click option "[PERSON_NAME]" at bounding box center [0, 0] width 0 height 0
click at [689, 439] on fieldset "Account Information User Id 1462498ST2506 Title First Name [PERSON_NAME] Middle…" at bounding box center [686, 505] width 618 height 1011
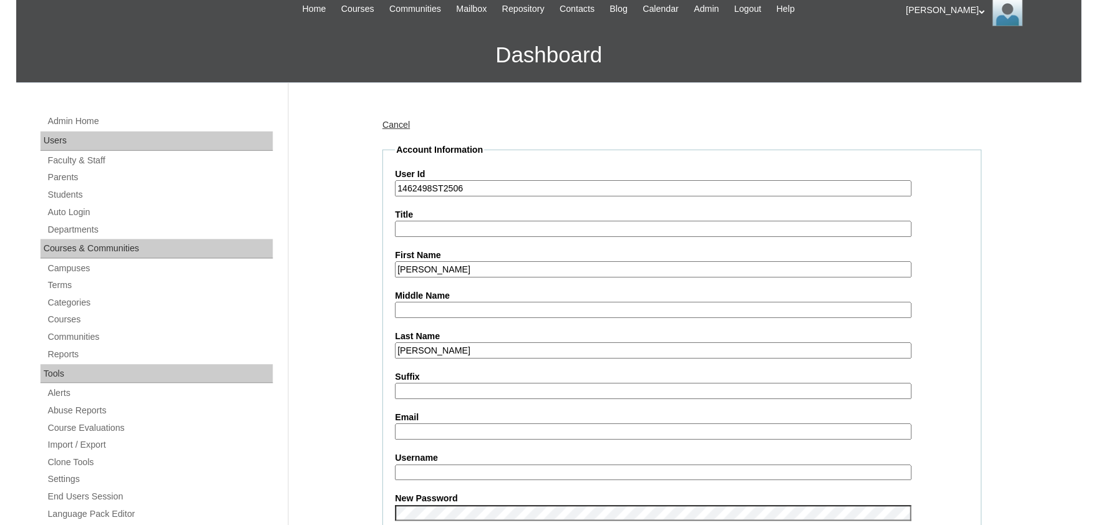
scroll to position [0, 0]
